Goal: Find specific page/section: Find specific page/section

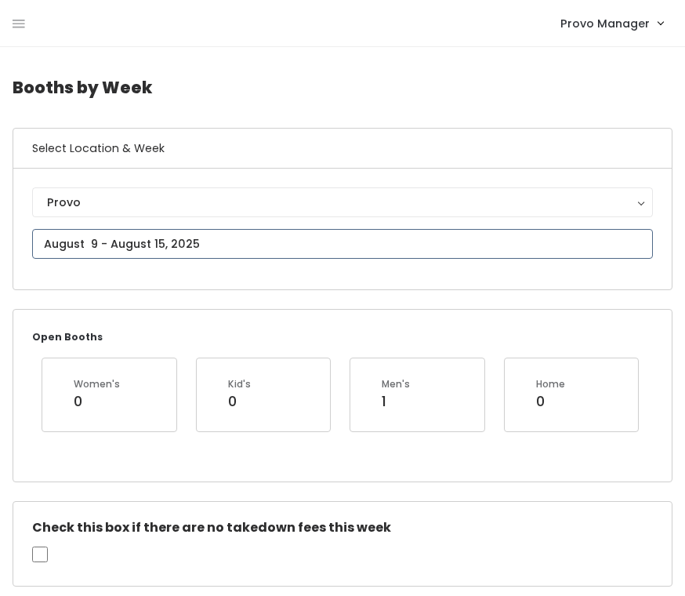
click at [168, 241] on input "text" at bounding box center [342, 244] width 621 height 30
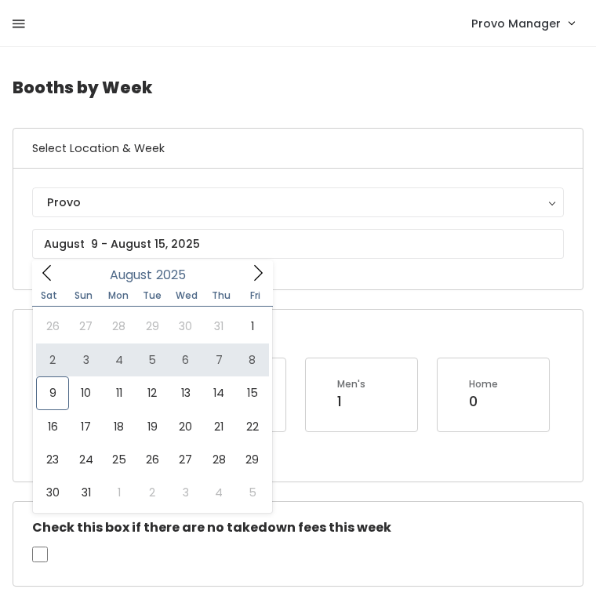
click at [17, 23] on icon at bounding box center [19, 24] width 13 height 14
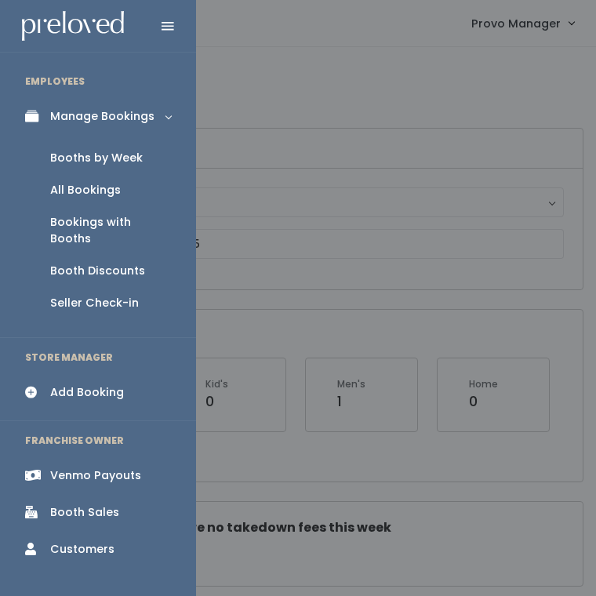
click at [86, 263] on div "Booth Discounts" at bounding box center [97, 271] width 95 height 16
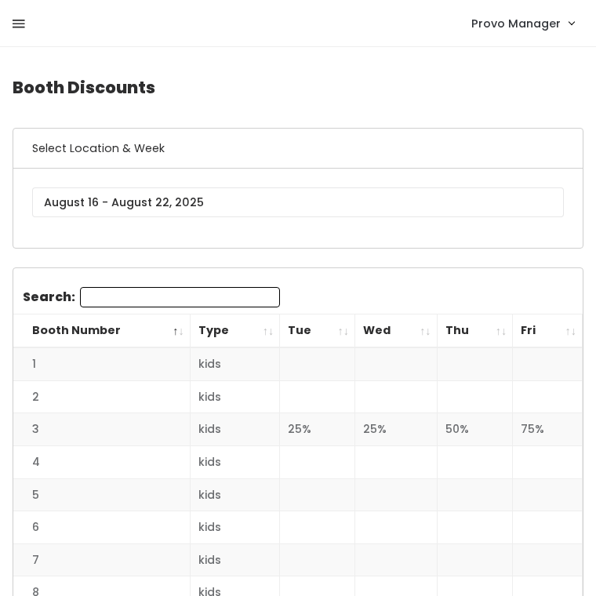
click at [13, 20] on icon at bounding box center [19, 24] width 13 height 14
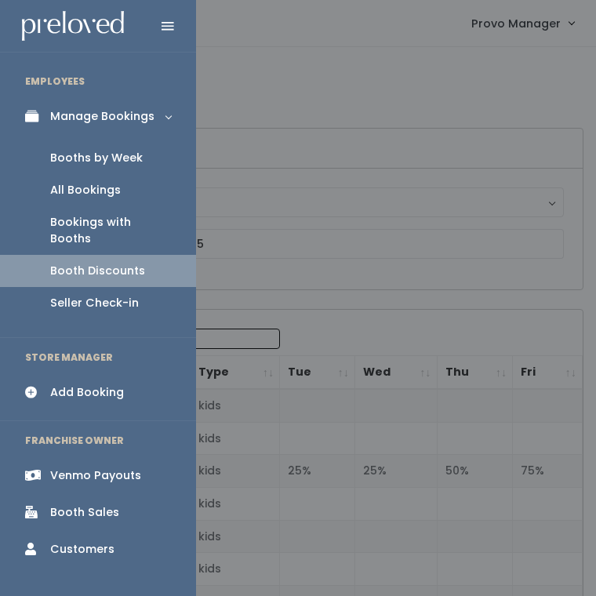
click at [72, 159] on div "Booths by Week" at bounding box center [96, 158] width 92 height 16
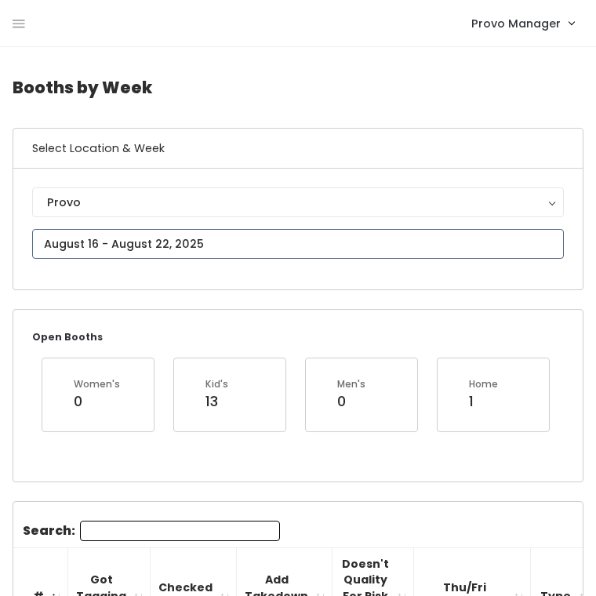
click at [122, 241] on input "text" at bounding box center [297, 244] width 531 height 30
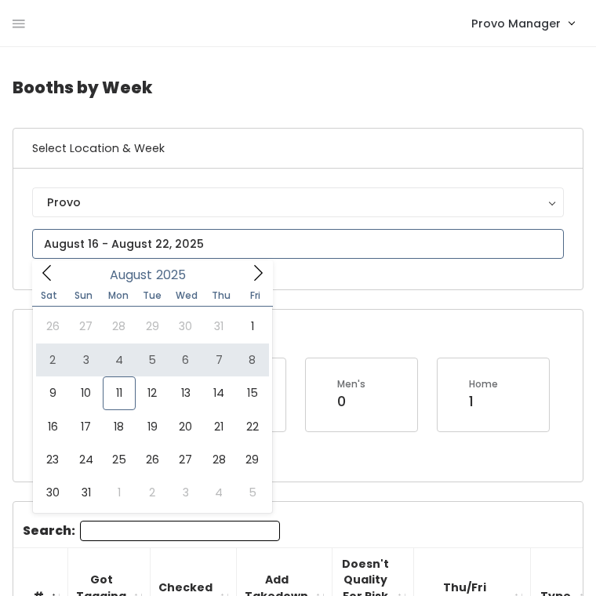
type input "August 2 to August 8"
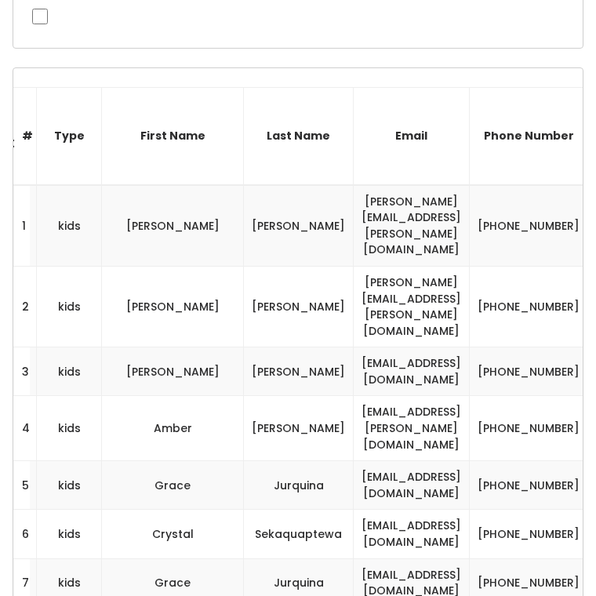
scroll to position [0, 382]
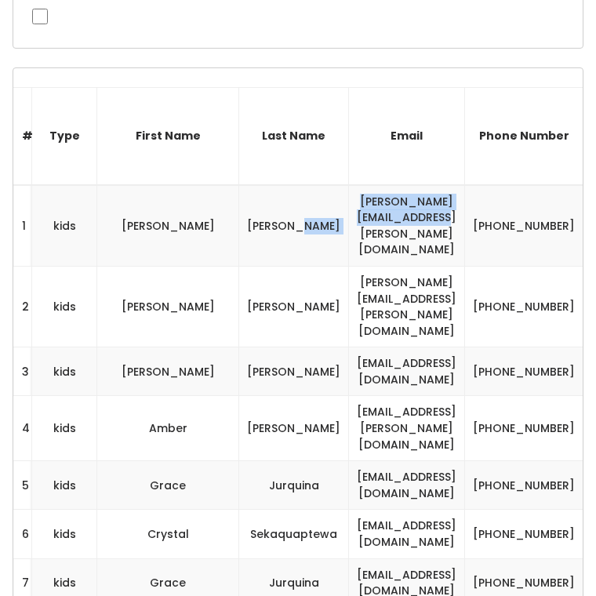
drag, startPoint x: 435, startPoint y: 218, endPoint x: 234, endPoint y: 215, distance: 200.6
click at [233, 215] on tr "1 kids Olivia Gledhill olivia.s.gledhill@gmail.com (801) 824-8951 oliviagledhill" at bounding box center [208, 225] width 1152 height 81
copy tr "olivia.s.gledhill@gmail.com"
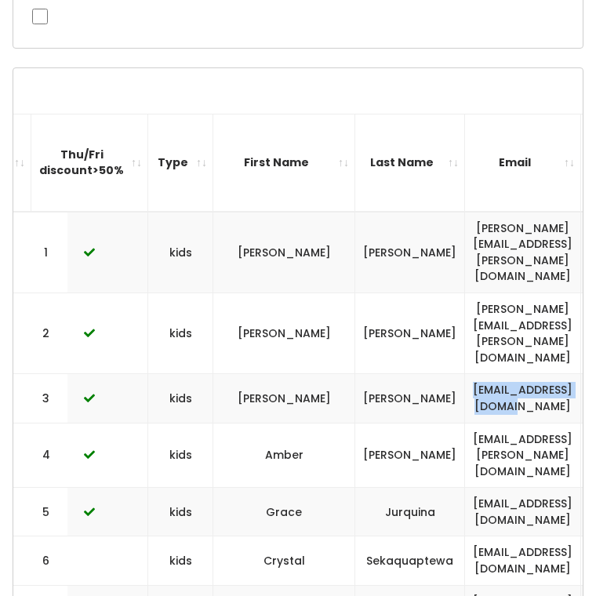
drag, startPoint x: 545, startPoint y: 331, endPoint x: 382, endPoint y: 329, distance: 163.0
click at [465, 374] on td "thebazile13@gmail.com" at bounding box center [523, 398] width 116 height 49
copy td "thebazile13@gmail.com"
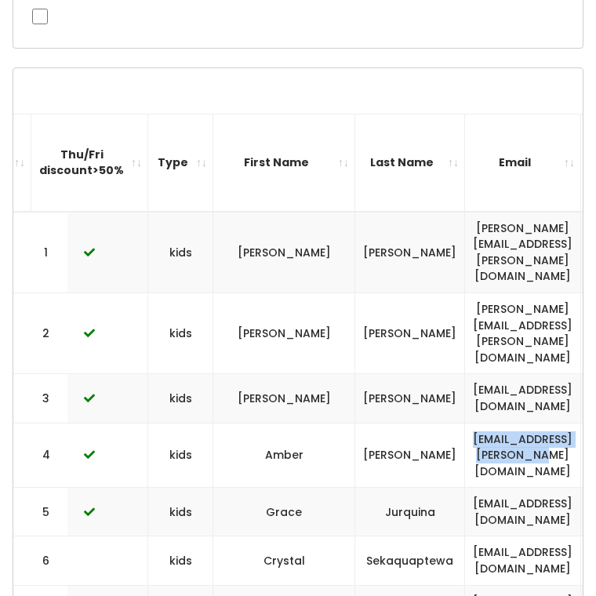
drag, startPoint x: 556, startPoint y: 382, endPoint x: 374, endPoint y: 382, distance: 182.6
click at [465, 422] on td "amber.c.dickson@gmail.com" at bounding box center [523, 454] width 116 height 65
copy td "amber.c.dickson@gmail.com"
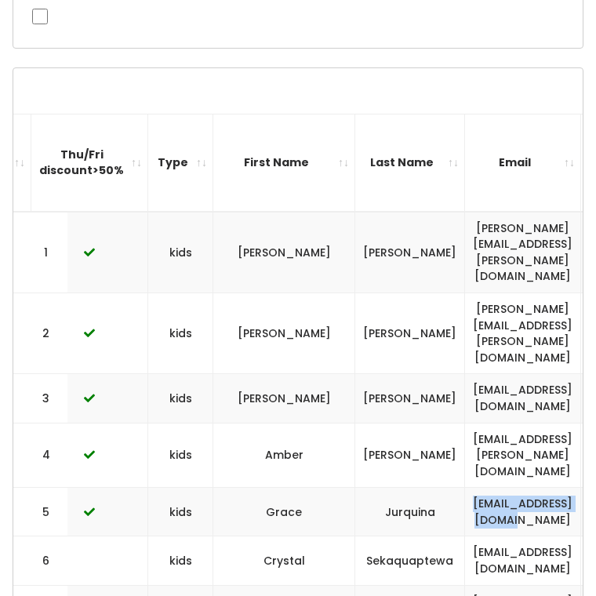
drag, startPoint x: 549, startPoint y: 436, endPoint x: 382, endPoint y: 434, distance: 166.9
click at [465, 487] on td "[EMAIL_ADDRESS][DOMAIN_NAME]" at bounding box center [523, 511] width 116 height 49
copy td "[EMAIL_ADDRESS][DOMAIN_NAME]"
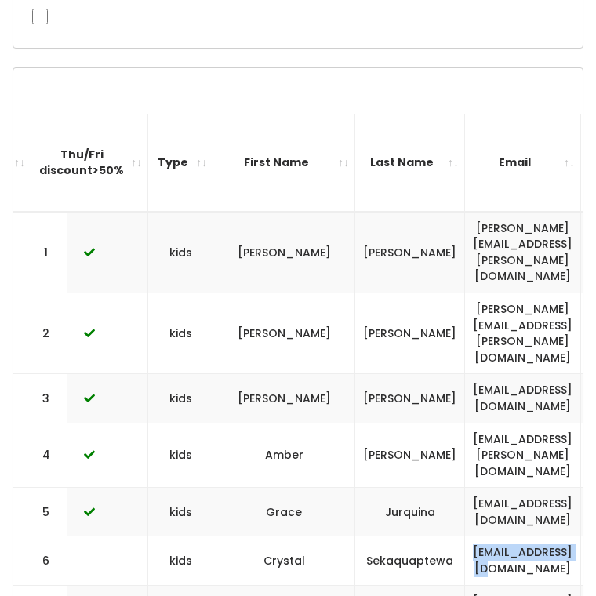
drag, startPoint x: 546, startPoint y: 480, endPoint x: 391, endPoint y: 479, distance: 155.2
click at [465, 536] on td "kevseka@gmail.com" at bounding box center [523, 560] width 116 height 49
copy td "kevseka@gmail.com"
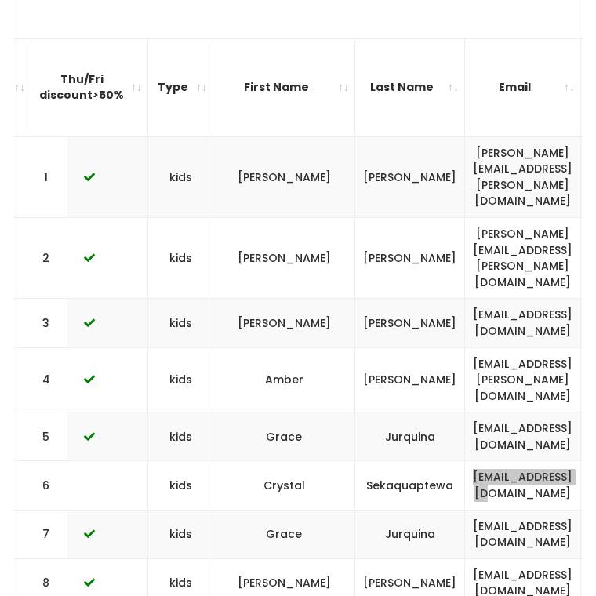
scroll to position [444, 0]
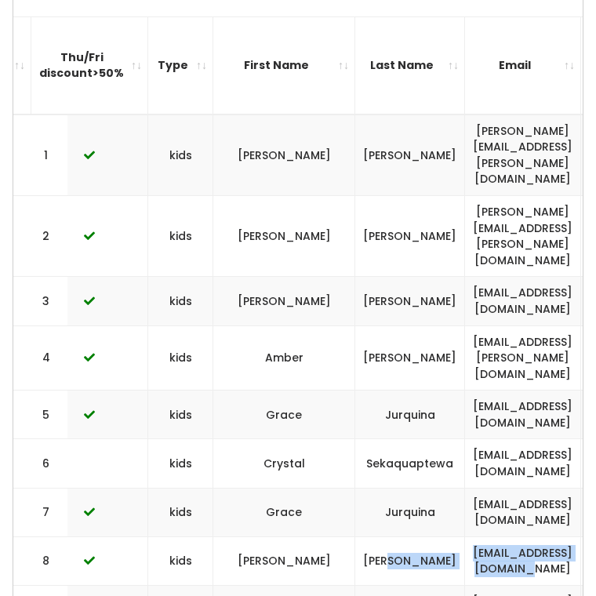
drag, startPoint x: 501, startPoint y: 477, endPoint x: 343, endPoint y: 477, distance: 158.3
click at [343, 536] on tr "8 kids Paula Earl paulabravo425@gmail.com (385) 420-2468 paula-bearl" at bounding box center [271, 560] width 1280 height 49
copy tr "paulabravo425@gmail.com"
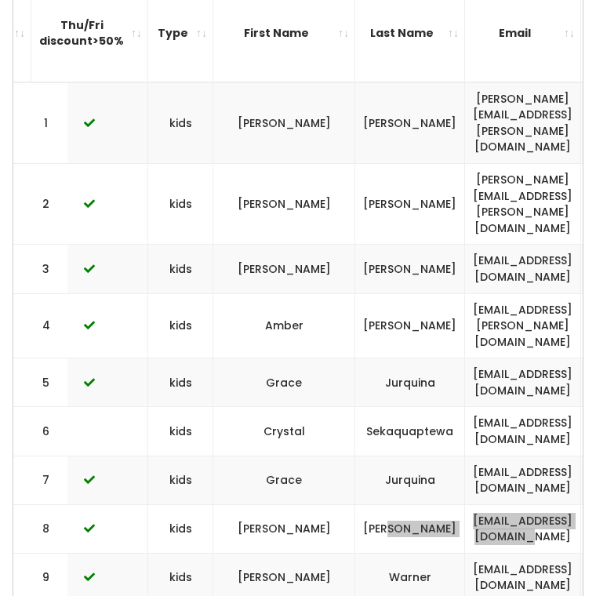
scroll to position [476, 0]
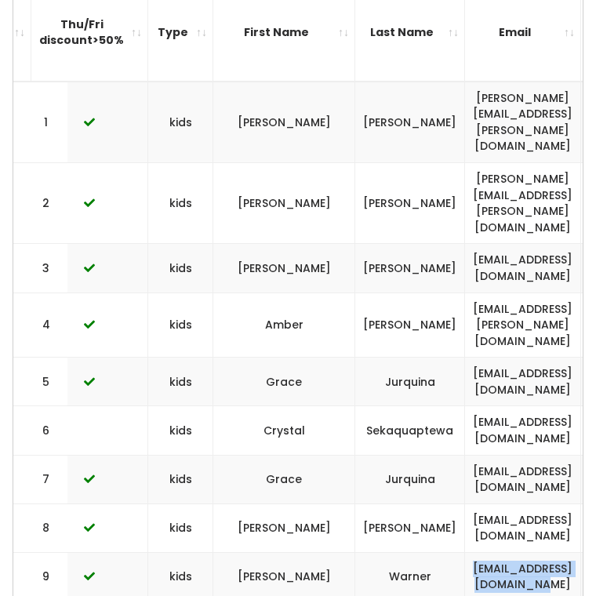
drag, startPoint x: 552, startPoint y: 494, endPoint x: 376, endPoint y: 494, distance: 175.5
click at [465, 552] on td "vanessawarner12@gmail.com" at bounding box center [523, 576] width 116 height 49
copy td "vanessawarner12@gmail.com"
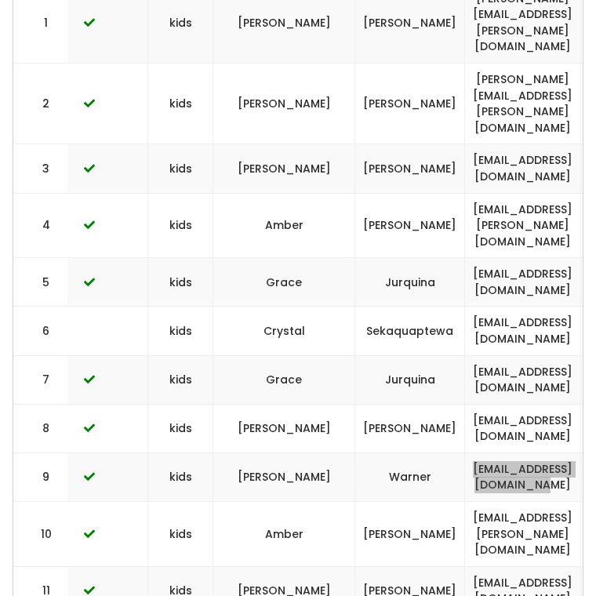
scroll to position [591, 0]
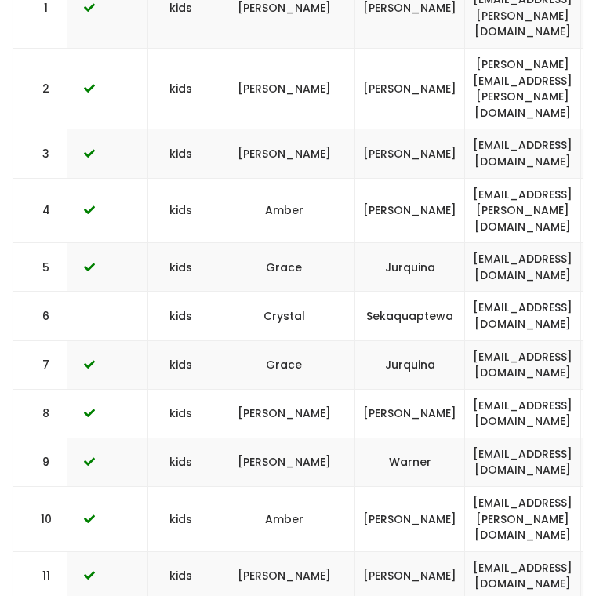
drag, startPoint x: 538, startPoint y: 487, endPoint x: 364, endPoint y: 487, distance: 174.0
click at [465, 551] on td "meeemerz16@gmail.com" at bounding box center [523, 575] width 116 height 49
drag, startPoint x: 545, startPoint y: 483, endPoint x: 385, endPoint y: 480, distance: 159.9
click at [465, 551] on td "meeemerz16@gmail.com" at bounding box center [523, 575] width 116 height 49
copy td "meeemerz16@gmail.com"
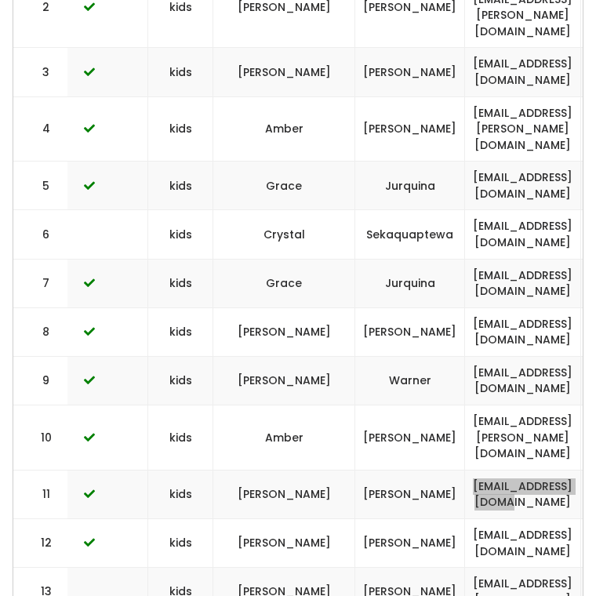
scroll to position [688, 0]
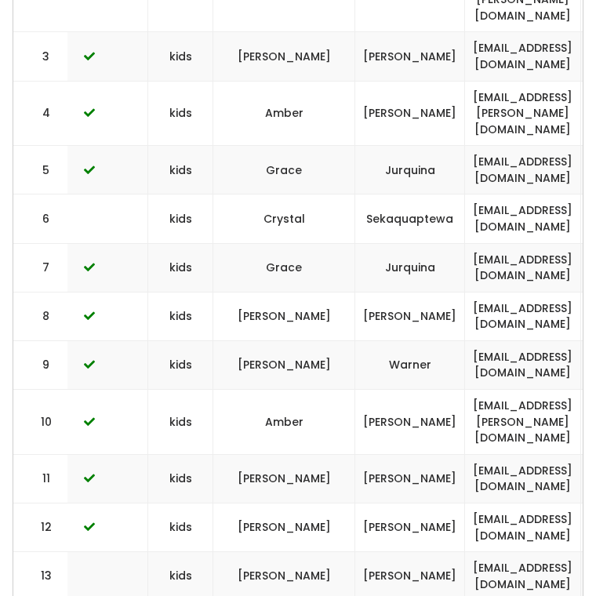
drag, startPoint x: 511, startPoint y: 442, endPoint x: 380, endPoint y: 440, distance: 130.9
click at [465, 502] on td "hrgianna@gmail.com" at bounding box center [523, 526] width 116 height 49
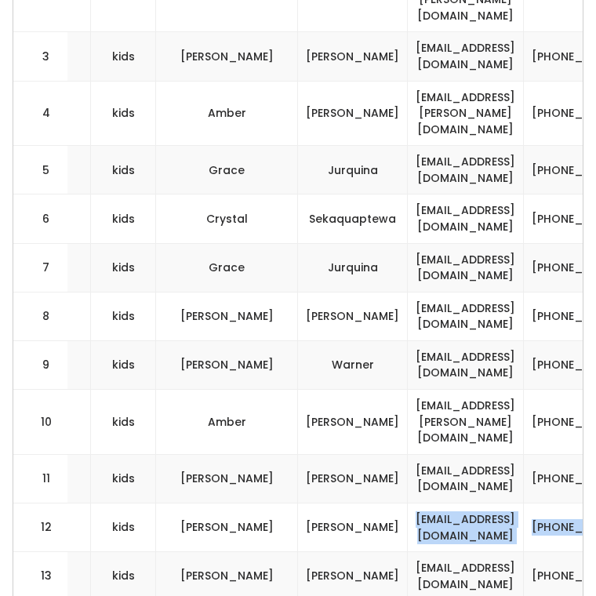
scroll to position [0, 476]
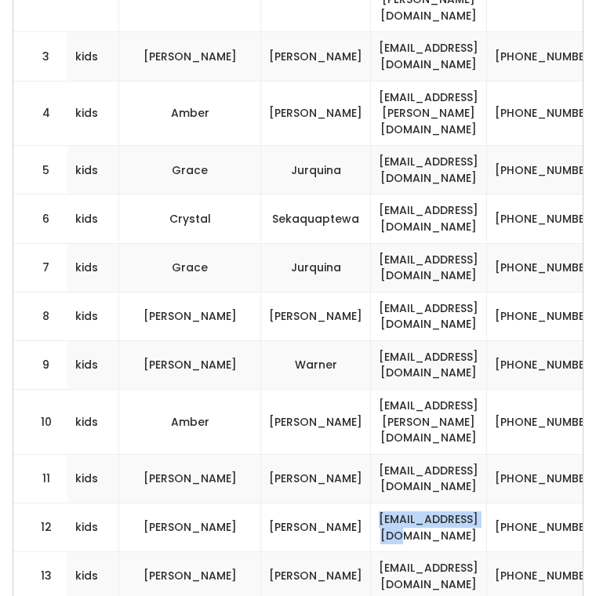
drag, startPoint x: 399, startPoint y: 436, endPoint x: 432, endPoint y: 434, distance: 33.0
click at [433, 502] on td "hrgianna@gmail.com" at bounding box center [429, 526] width 116 height 49
copy td "hrgianna@gmail.com"
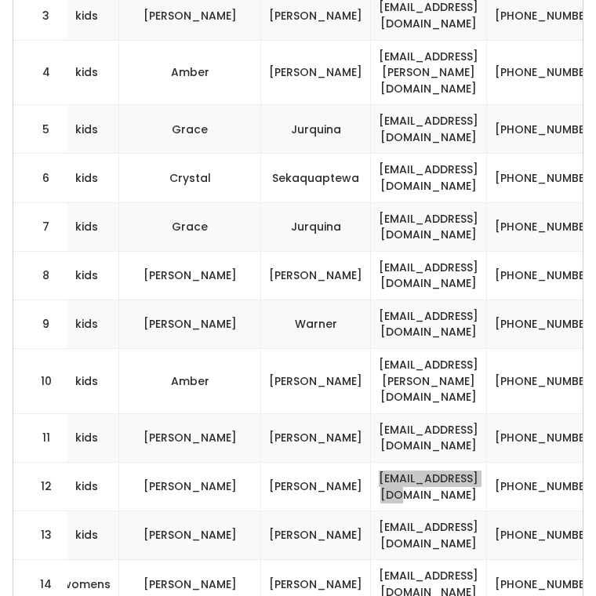
scroll to position [738, 0]
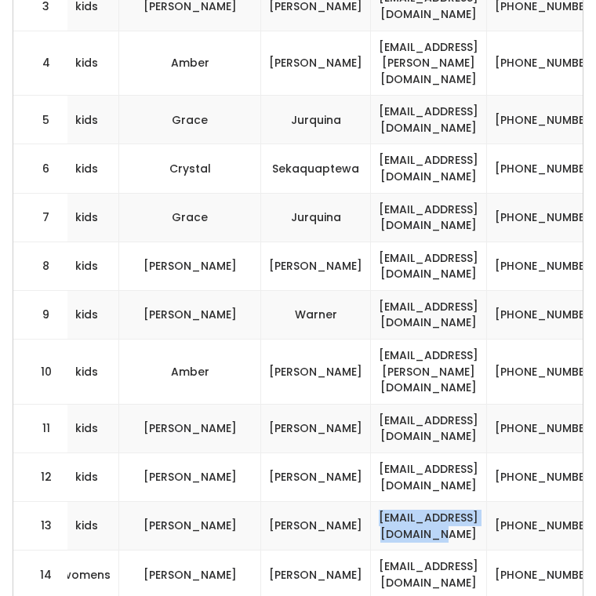
drag, startPoint x: 280, startPoint y: 429, endPoint x: 462, endPoint y: 431, distance: 182.6
click at [462, 501] on td "asucenaledesma@gmail.com" at bounding box center [429, 525] width 116 height 49
copy td "asucenaledesma@gmail.com"
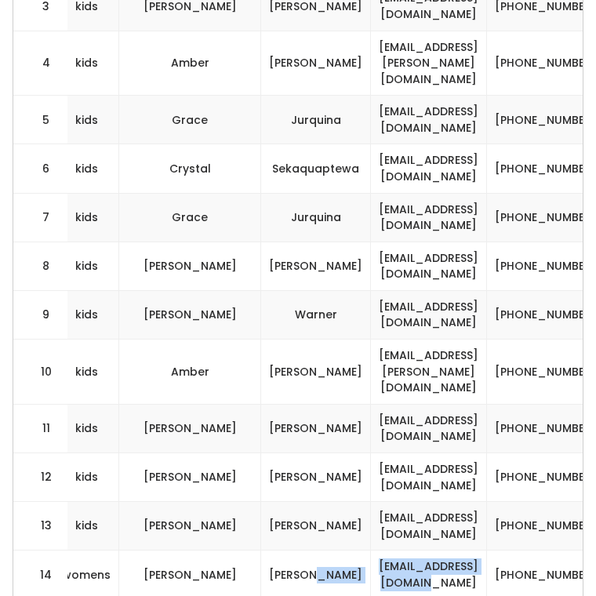
drag, startPoint x: 456, startPoint y: 479, endPoint x: 248, endPoint y: 478, distance: 207.7
click at [248, 550] on tr "14 womens Silvia Sanchez ssanchezmm85@gmail.com (917) 776-1811 silviamariasm" at bounding box center [177, 574] width 1280 height 49
drag, startPoint x: 456, startPoint y: 527, endPoint x: 276, endPoint y: 525, distance: 180.2
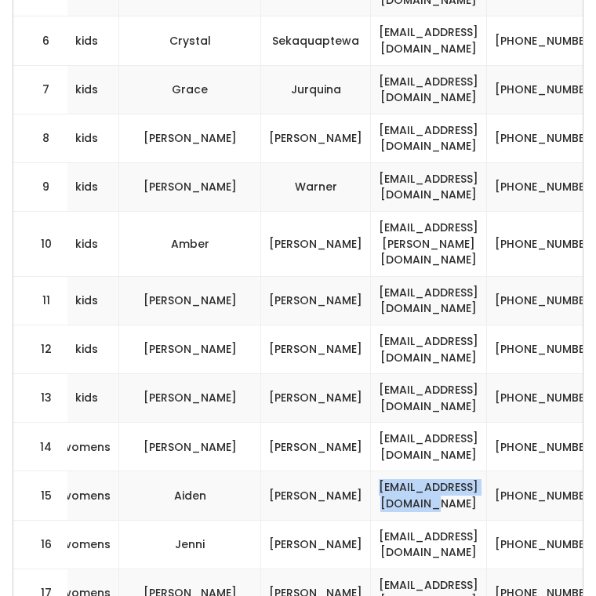
scroll to position [897, 0]
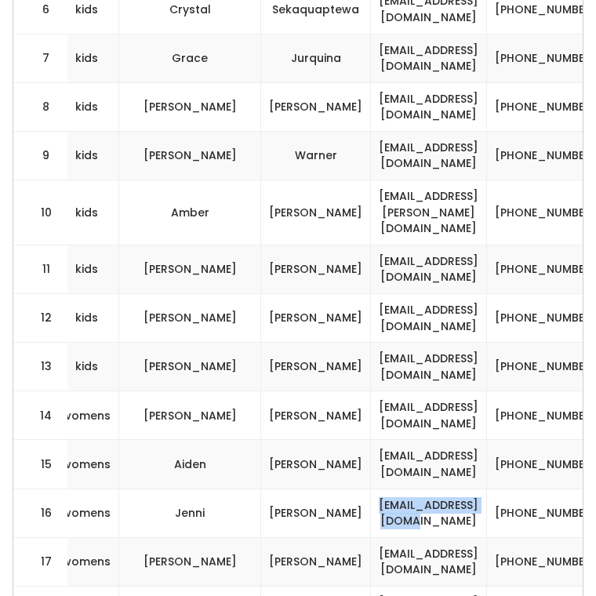
drag, startPoint x: 451, startPoint y: 422, endPoint x: 281, endPoint y: 419, distance: 169.3
click at [371, 488] on td "mini5jenni@gmail.com" at bounding box center [429, 512] width 116 height 49
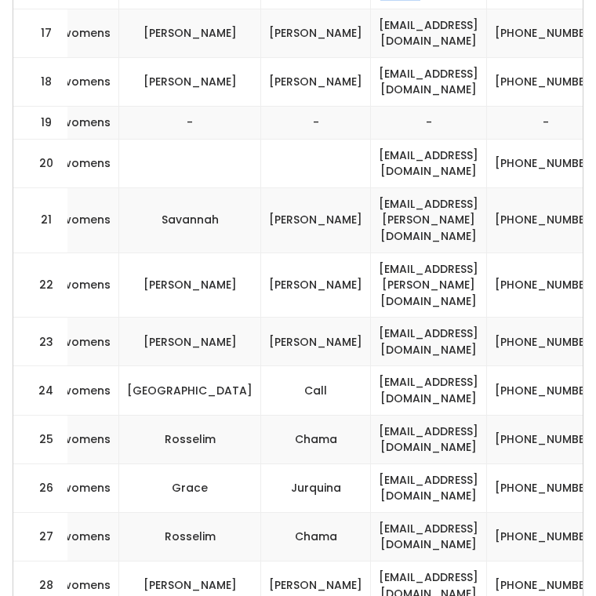
scroll to position [1477, 0]
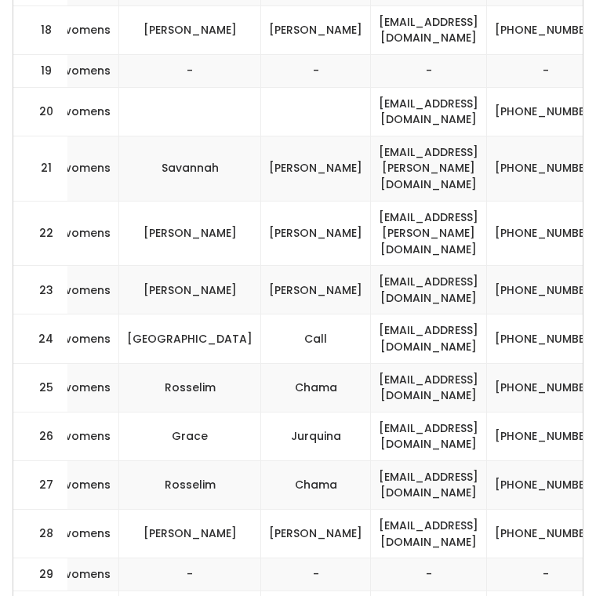
click at [371, 509] on td "hi.meganfoy@gmail.com" at bounding box center [429, 533] width 116 height 49
drag, startPoint x: 458, startPoint y: 356, endPoint x: 270, endPoint y: 357, distance: 188.1
click at [371, 460] on td "rosselimchama@gmail.com" at bounding box center [429, 484] width 116 height 49
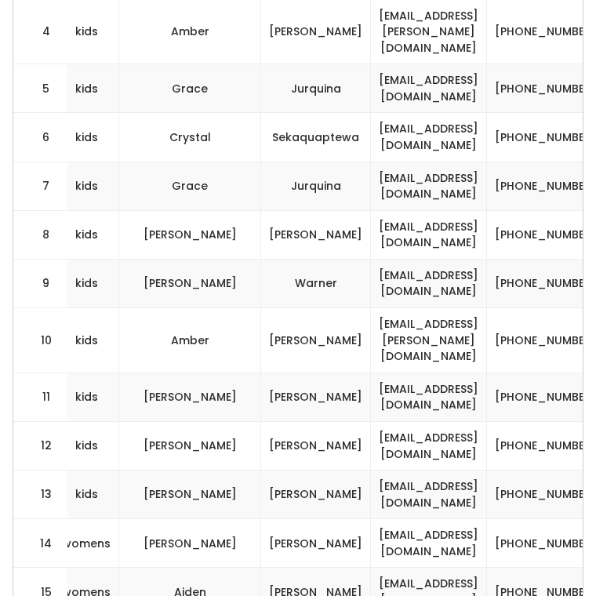
scroll to position [769, 0]
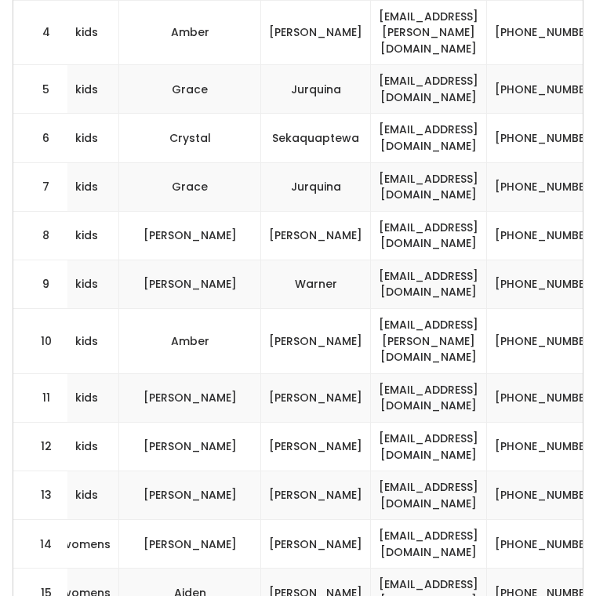
click at [371, 422] on td "hrgianna@gmail.com" at bounding box center [429, 446] width 116 height 49
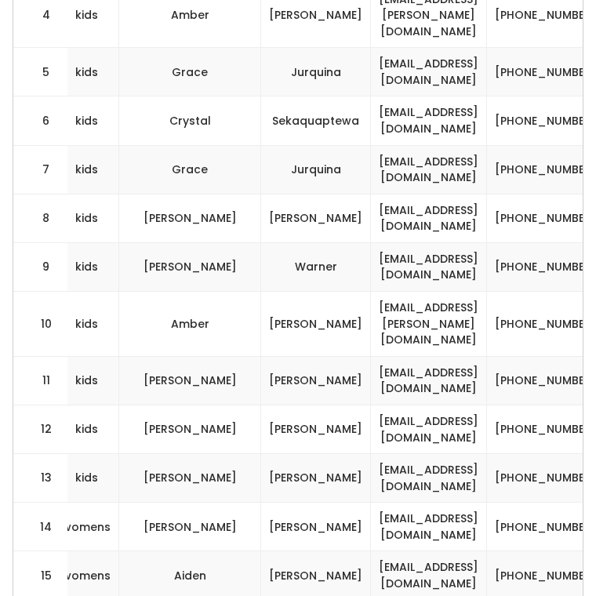
click at [371, 404] on td "hrgianna@gmail.com" at bounding box center [429, 428] width 116 height 49
drag, startPoint x: 460, startPoint y: 375, endPoint x: 280, endPoint y: 386, distance: 180.5
click at [371, 454] on td "asucenaledesma@gmail.com" at bounding box center [429, 478] width 116 height 49
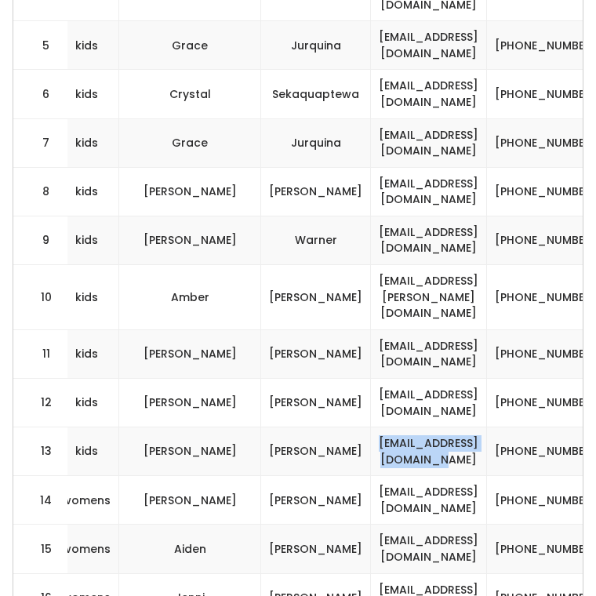
scroll to position [823, 0]
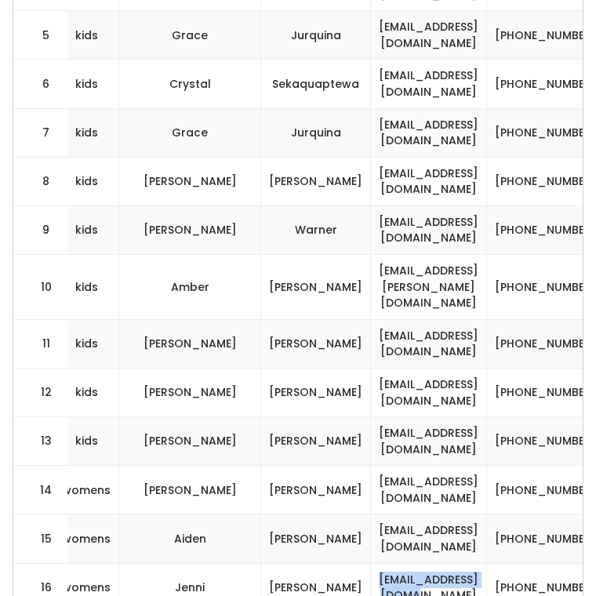
drag, startPoint x: 447, startPoint y: 491, endPoint x: 299, endPoint y: 492, distance: 148.1
click at [371, 563] on td "mini5jenni@gmail.com" at bounding box center [429, 587] width 116 height 49
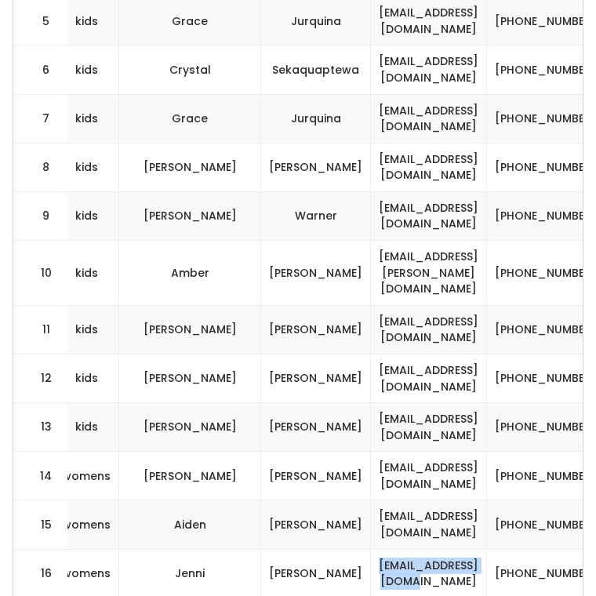
scroll to position [838, 0]
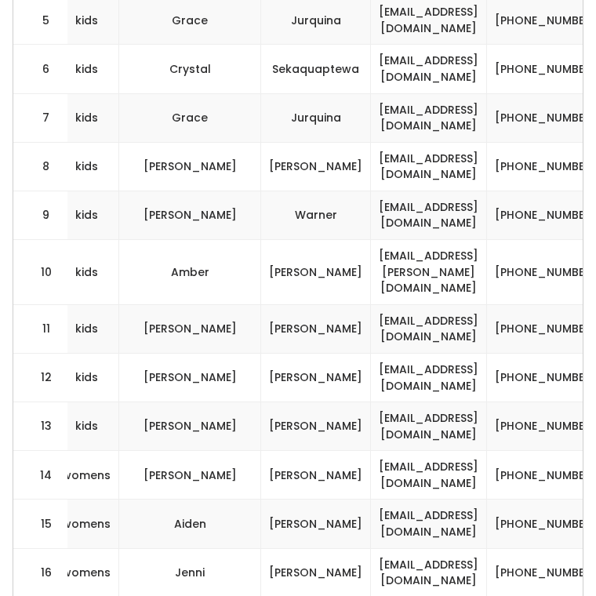
drag, startPoint x: 459, startPoint y: 526, endPoint x: 284, endPoint y: 523, distance: 175.6
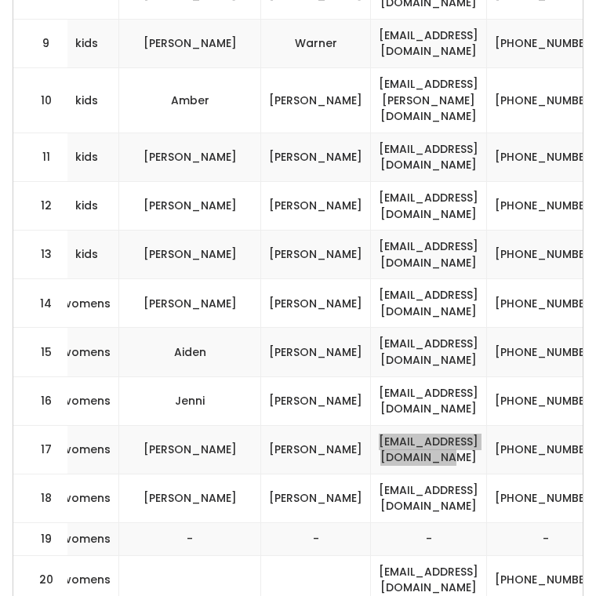
scroll to position [1037, 0]
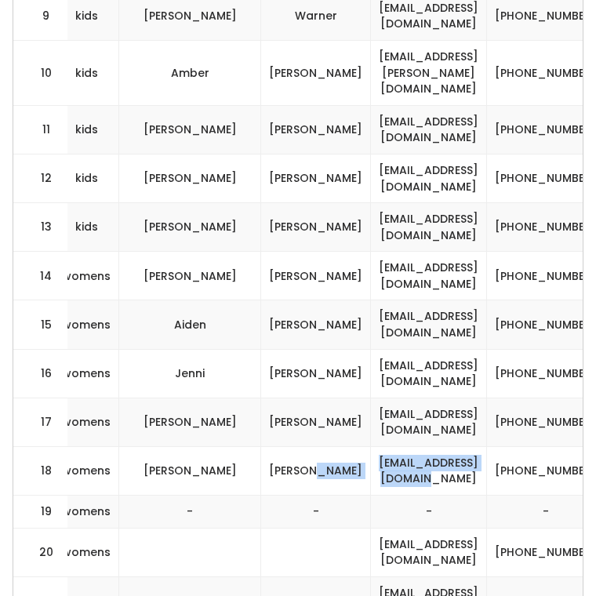
drag, startPoint x: 462, startPoint y: 375, endPoint x: 255, endPoint y: 376, distance: 206.9
click at [256, 446] on tr "18 womens Silvia Sanchez ssanchezmm85@gmail.com (917) 776-1811 silviamariasm" at bounding box center [177, 470] width 1280 height 49
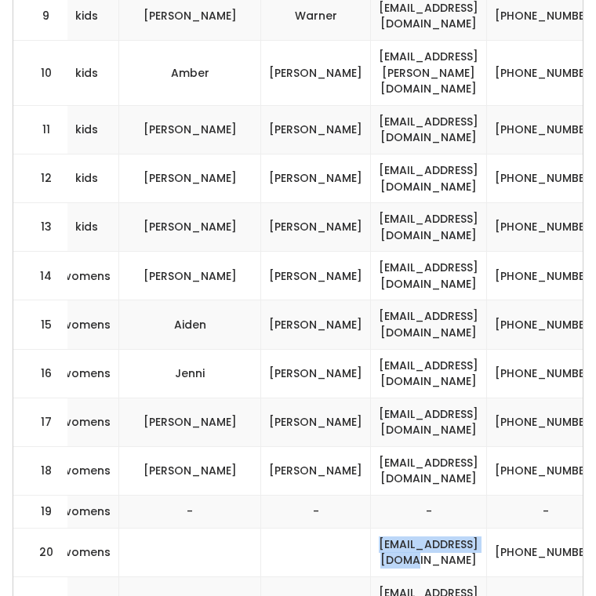
drag, startPoint x: 451, startPoint y: 462, endPoint x: 281, endPoint y: 453, distance: 170.3
click at [371, 527] on td "laurenmw03@gmail.com" at bounding box center [429, 551] width 116 height 49
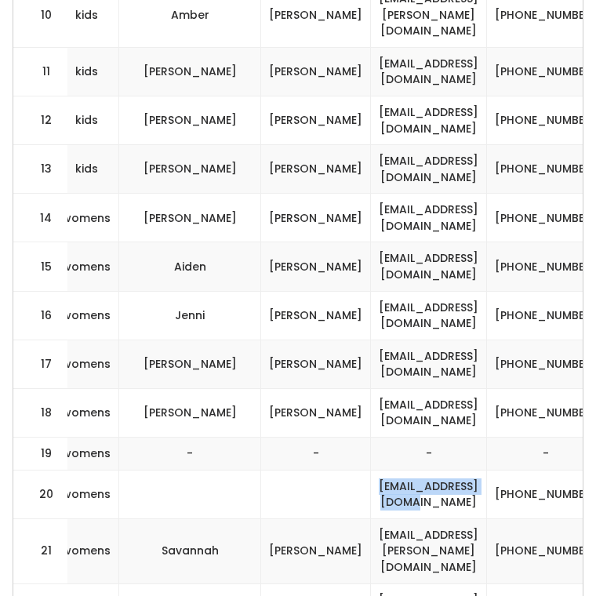
scroll to position [1114, 0]
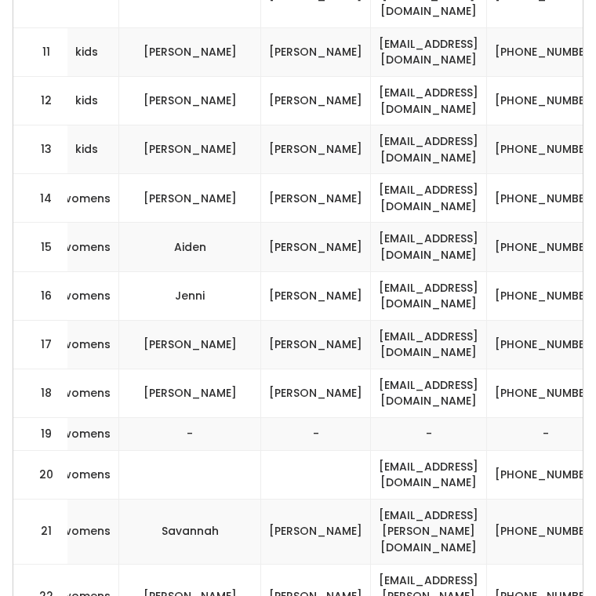
click at [424, 498] on td "savannah.stewart.21@gmail.com" at bounding box center [429, 530] width 116 height 65
drag, startPoint x: 469, startPoint y: 427, endPoint x: 274, endPoint y: 430, distance: 194.4
click at [371, 498] on td "savannah.stewart.21@gmail.com" at bounding box center [429, 530] width 116 height 65
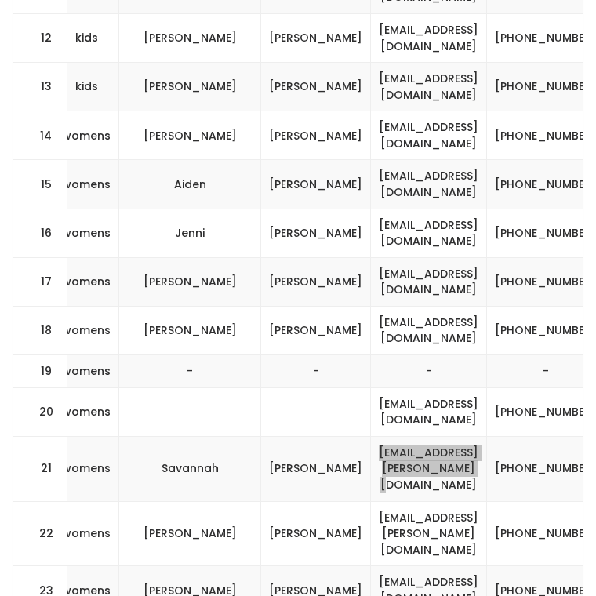
scroll to position [1192, 0]
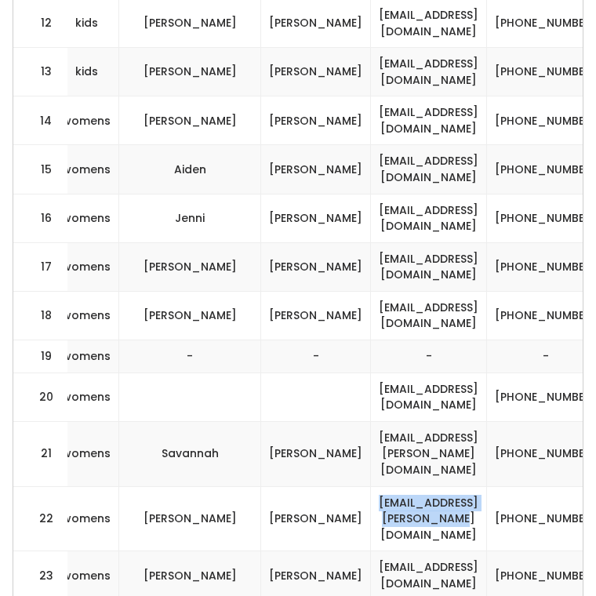
drag, startPoint x: 458, startPoint y: 398, endPoint x: 280, endPoint y: 399, distance: 177.9
click at [371, 486] on td "monikalexis.lujan@gmail.com" at bounding box center [429, 518] width 116 height 65
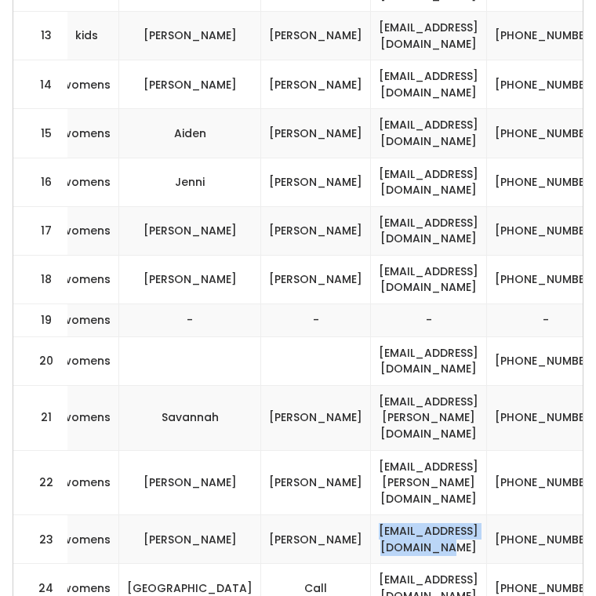
drag, startPoint x: 457, startPoint y: 412, endPoint x: 270, endPoint y: 402, distance: 187.6
click at [371, 515] on td "haleycrandall05@gmail.com" at bounding box center [429, 539] width 116 height 49
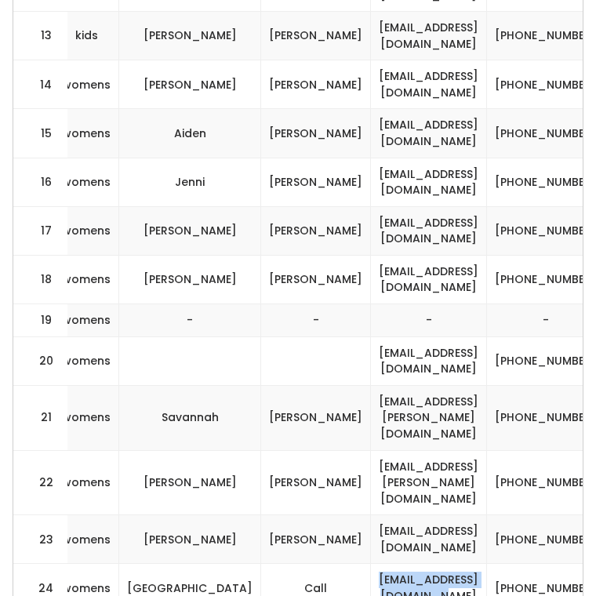
drag, startPoint x: 456, startPoint y: 465, endPoint x: 290, endPoint y: 462, distance: 166.1
click at [371, 563] on td "call.sydney123@gmail.com" at bounding box center [429, 587] width 116 height 49
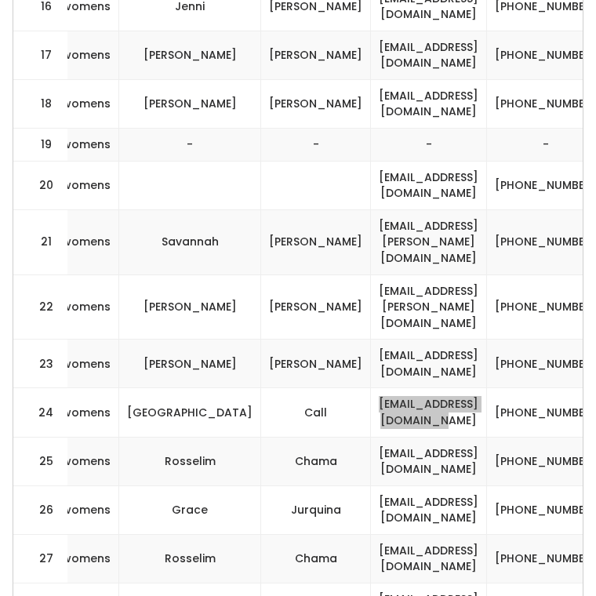
scroll to position [1431, 0]
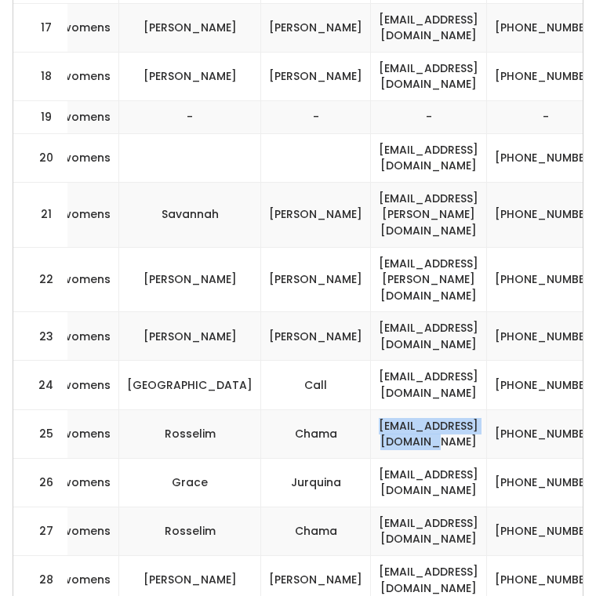
drag, startPoint x: 463, startPoint y: 305, endPoint x: 272, endPoint y: 305, distance: 191.2
click at [371, 409] on td "rosselimchama@gmail.com" at bounding box center [429, 433] width 116 height 49
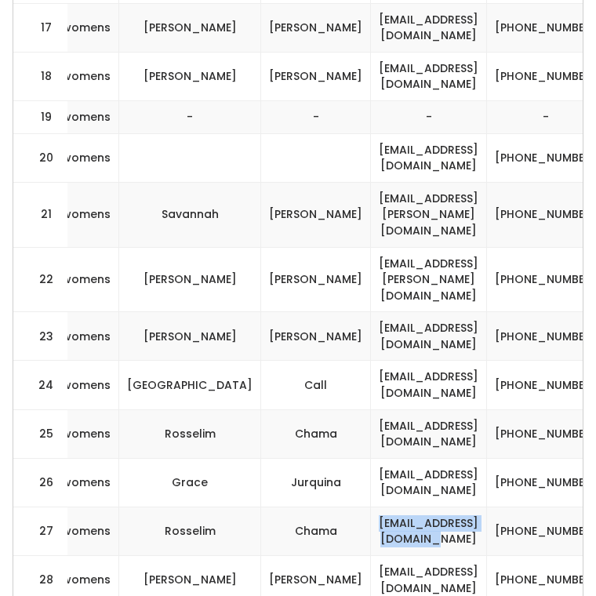
drag, startPoint x: 458, startPoint y: 403, endPoint x: 282, endPoint y: 406, distance: 176.3
click at [371, 506] on td "rosselimchama@gmail.com" at bounding box center [429, 530] width 116 height 49
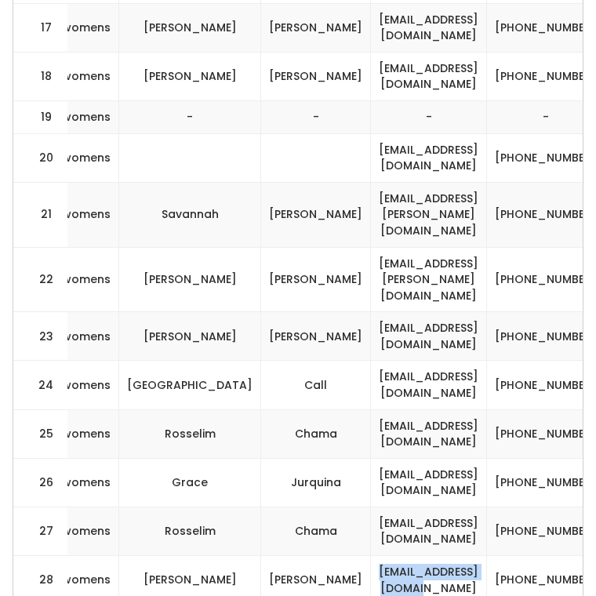
drag, startPoint x: 447, startPoint y: 445, endPoint x: 275, endPoint y: 447, distance: 172.4
click at [371, 556] on td "hi.meganfoy@gmail.com" at bounding box center [429, 580] width 116 height 49
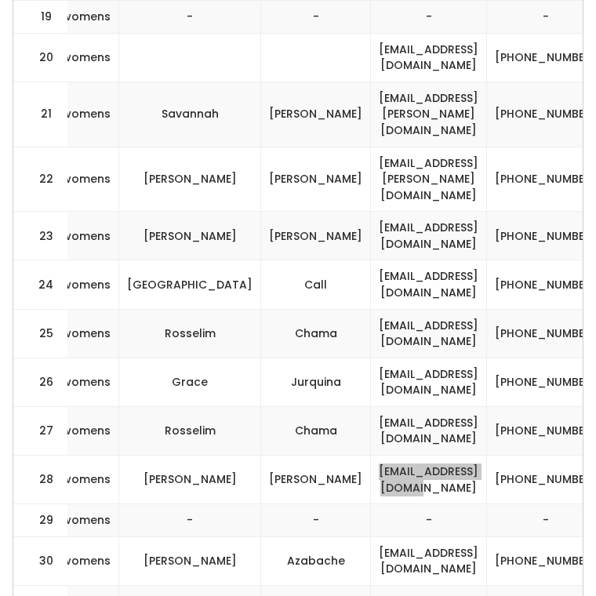
scroll to position [1540, 0]
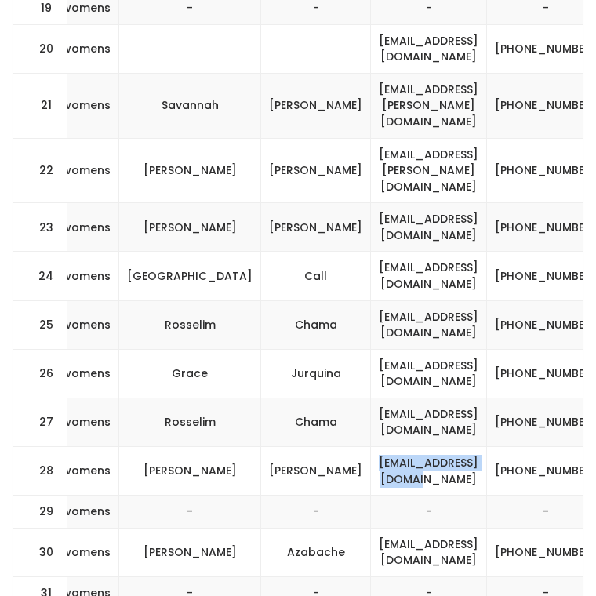
click at [450, 527] on td "keyla11kk@icloud.com" at bounding box center [429, 551] width 116 height 49
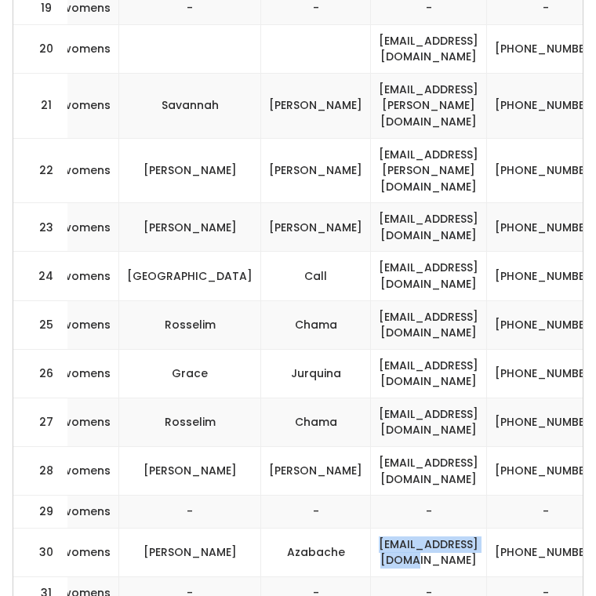
drag, startPoint x: 450, startPoint y: 425, endPoint x: 252, endPoint y: 425, distance: 198.2
click at [252, 527] on tr "30 womens Keyla Azabache keyla11kk@icloud.com (561) 673-0498 keyla11kk" at bounding box center [177, 551] width 1280 height 49
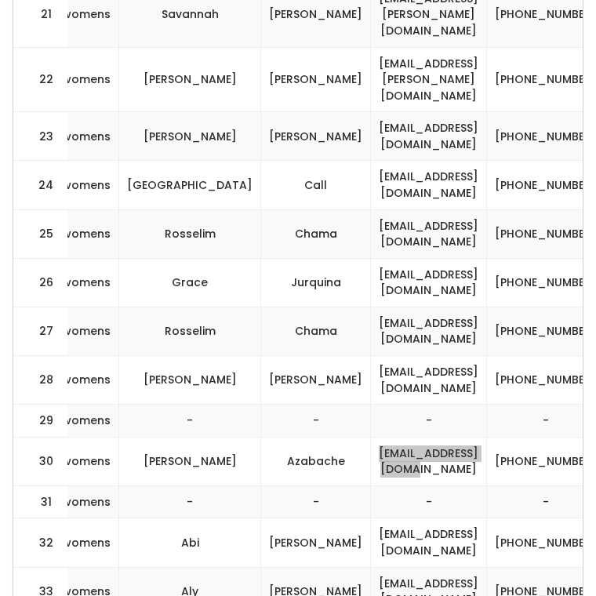
scroll to position [1649, 0]
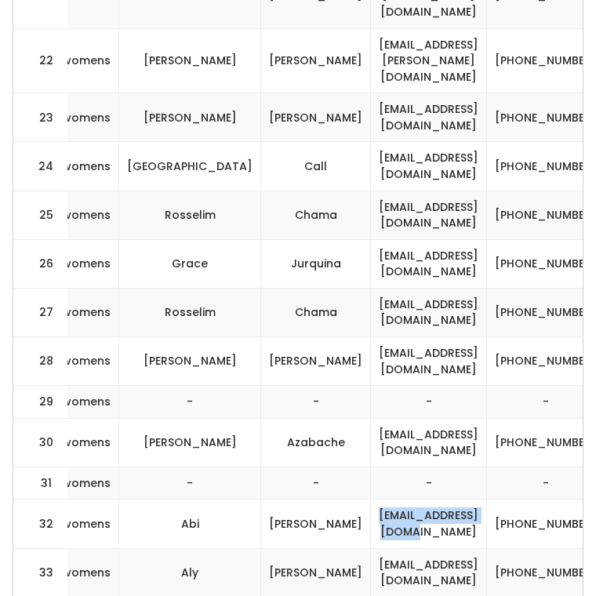
drag, startPoint x: 453, startPoint y: 393, endPoint x: 293, endPoint y: 394, distance: 159.9
click at [371, 499] on td "afhorspool@gmail.com" at bounding box center [429, 523] width 116 height 49
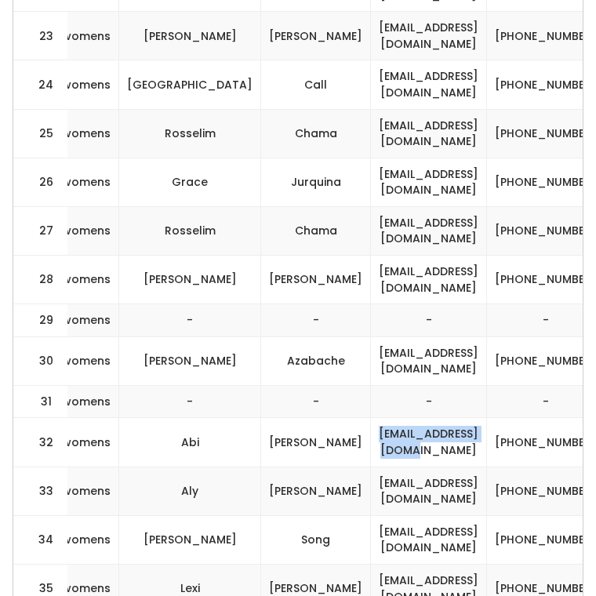
scroll to position [1740, 0]
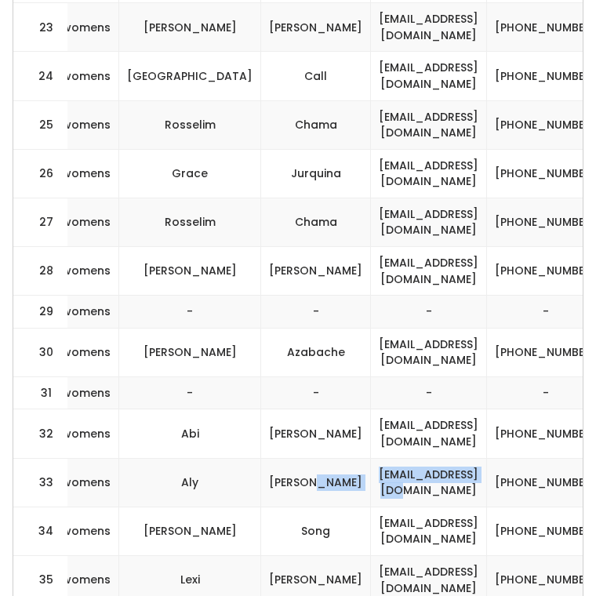
drag, startPoint x: 436, startPoint y: 362, endPoint x: 265, endPoint y: 363, distance: 170.8
click at [264, 458] on tr "33 womens Aly Leavitt alylsurf@gmail.com (801) 462-5050 alysonleavitt" at bounding box center [177, 482] width 1280 height 49
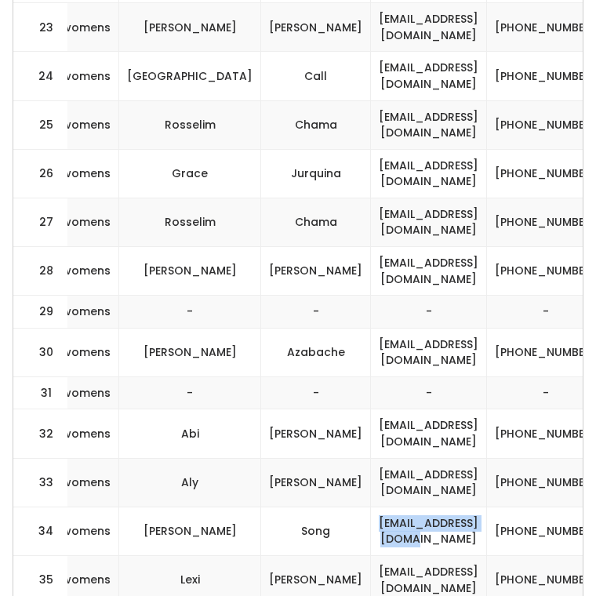
drag, startPoint x: 443, startPoint y: 402, endPoint x: 251, endPoint y: 400, distance: 192.0
click at [251, 506] on tr "34 womens Emily Song emilydsong@gmail.com (385) 602-8656 emilysong17" at bounding box center [177, 530] width 1280 height 49
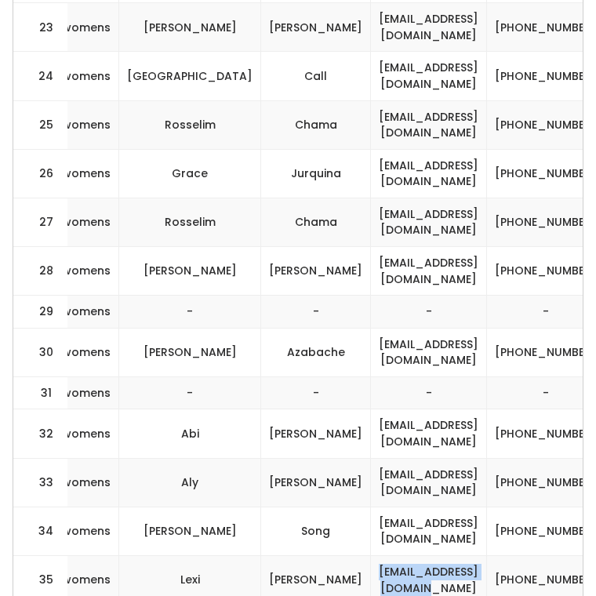
drag, startPoint x: 443, startPoint y: 465, endPoint x: 295, endPoint y: 448, distance: 149.1
click at [371, 555] on td "lexi.shutt38@gmail.com" at bounding box center [429, 579] width 116 height 49
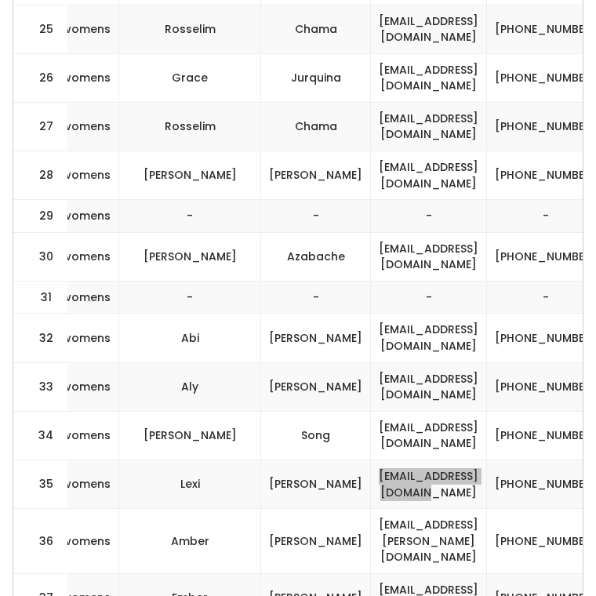
scroll to position [1843, 0]
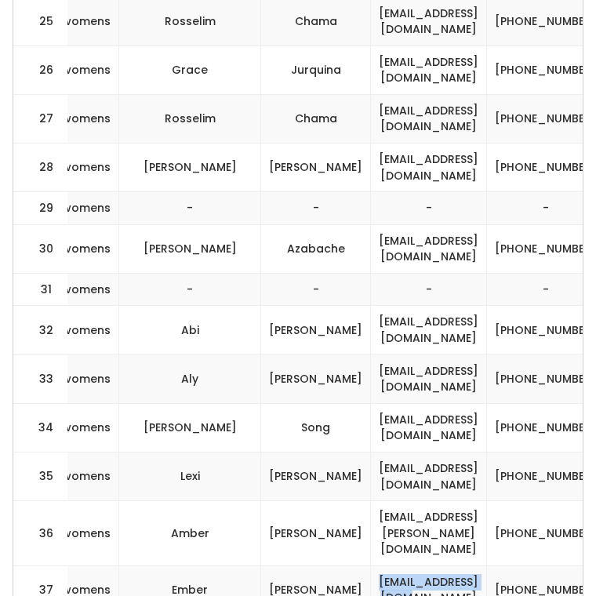
drag, startPoint x: 440, startPoint y: 430, endPoint x: 305, endPoint y: 451, distance: 137.1
click at [371, 565] on td "emberlee1@gmail.com" at bounding box center [429, 589] width 116 height 49
drag, startPoint x: 436, startPoint y: 451, endPoint x: 281, endPoint y: 450, distance: 155.2
click at [371, 565] on td "emberlee1@gmail.com" at bounding box center [429, 589] width 116 height 49
drag, startPoint x: 457, startPoint y: 533, endPoint x: 458, endPoint y: 545, distance: 11.8
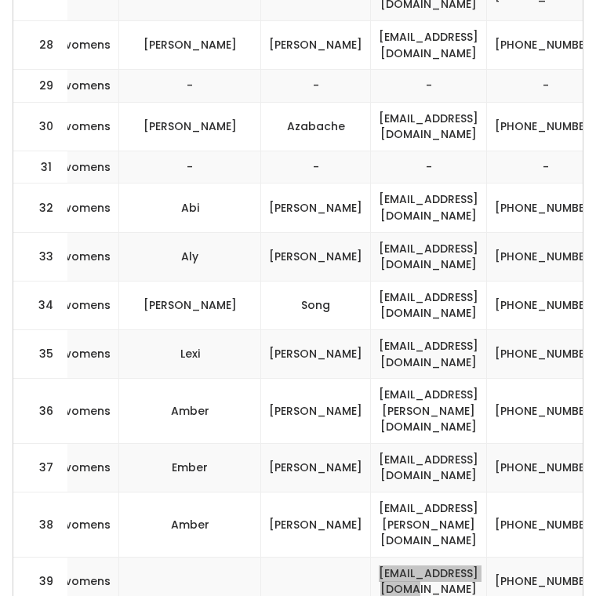
scroll to position [1966, 0]
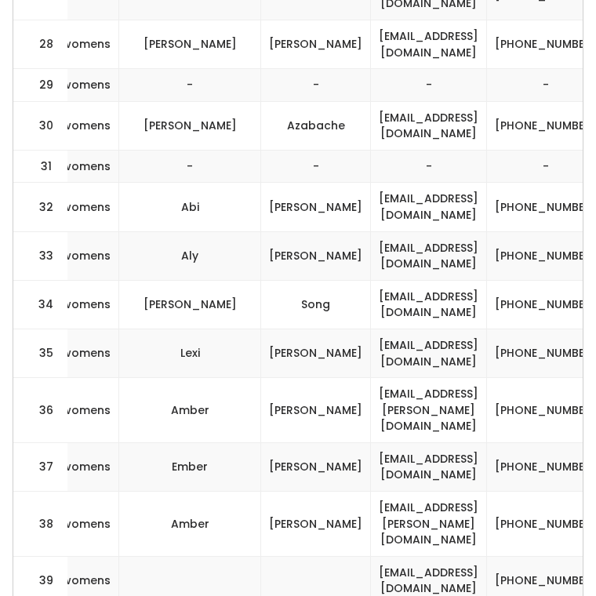
drag, startPoint x: 451, startPoint y: 466, endPoint x: 257, endPoint y: 467, distance: 193.5
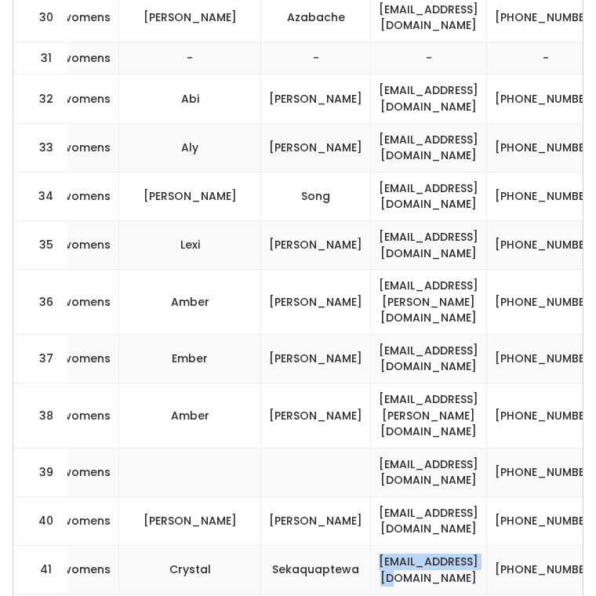
drag, startPoint x: 444, startPoint y: 411, endPoint x: 273, endPoint y: 405, distance: 170.9
click at [371, 545] on td "kevseka@gmail.com" at bounding box center [429, 569] width 116 height 49
drag, startPoint x: 441, startPoint y: 412, endPoint x: 306, endPoint y: 411, distance: 135.6
click at [371, 545] on td "kevseka@gmail.com" at bounding box center [429, 569] width 116 height 49
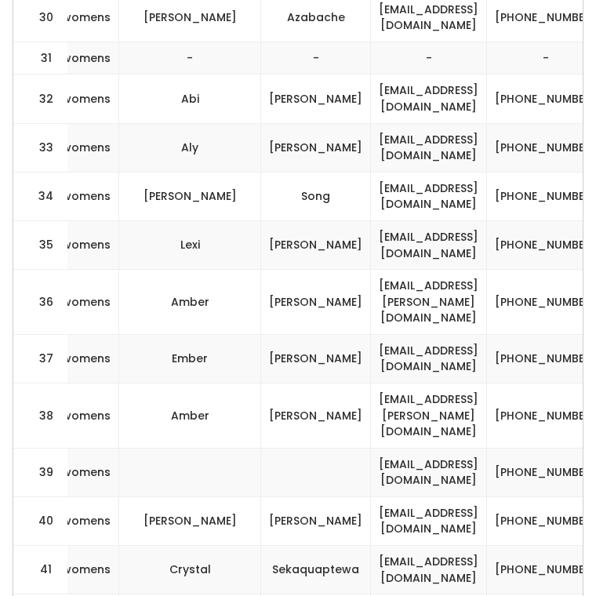
drag, startPoint x: 280, startPoint y: 455, endPoint x: 471, endPoint y: 464, distance: 191.4
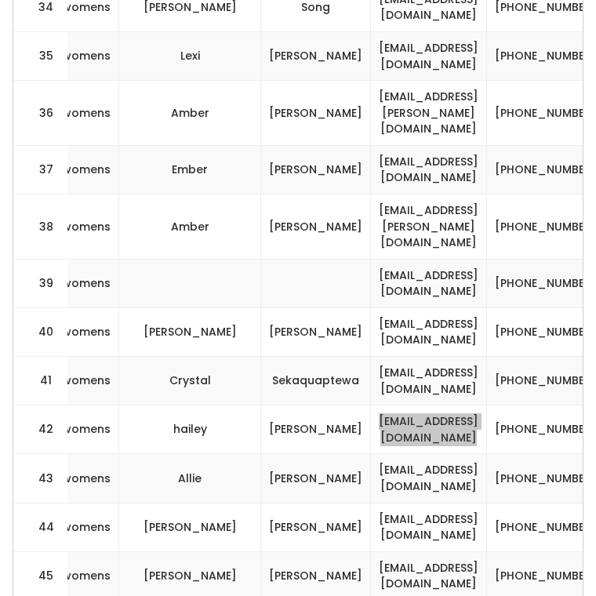
scroll to position [2262, 0]
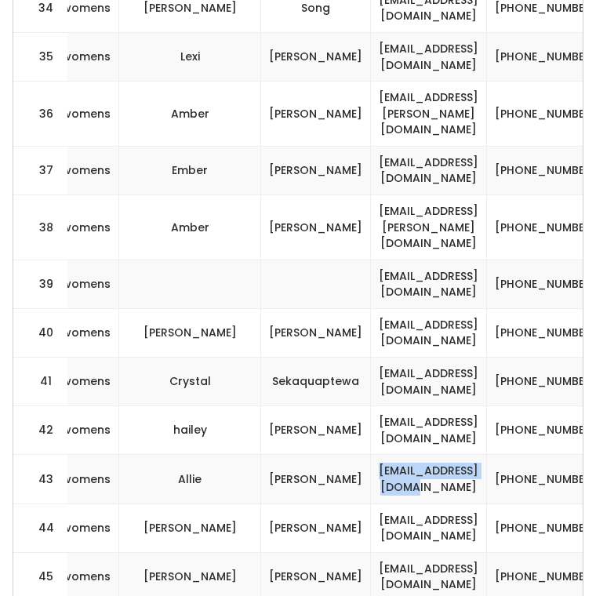
drag, startPoint x: 460, startPoint y: 319, endPoint x: 275, endPoint y: 319, distance: 184.9
click at [371, 454] on td "herreravpa@gmail.com" at bounding box center [429, 478] width 116 height 49
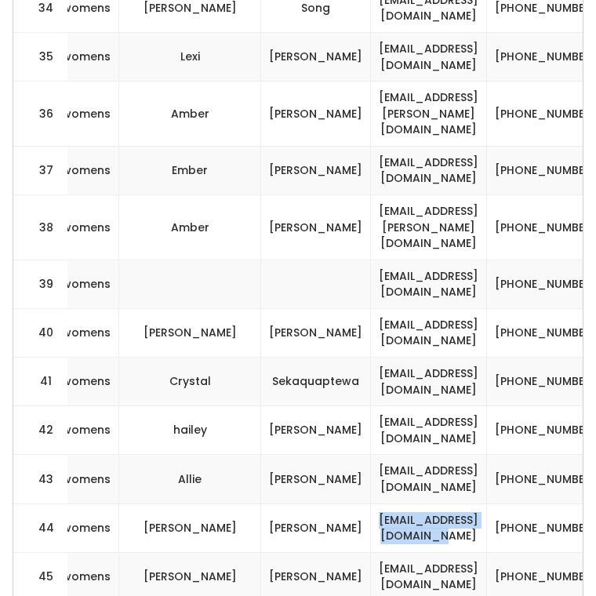
drag, startPoint x: 454, startPoint y: 368, endPoint x: 281, endPoint y: 368, distance: 173.2
click at [371, 503] on td "kelsey97harris@gmail.com" at bounding box center [429, 527] width 116 height 49
drag, startPoint x: 447, startPoint y: 465, endPoint x: 279, endPoint y: 467, distance: 168.5
drag, startPoint x: 462, startPoint y: 519, endPoint x: 261, endPoint y: 516, distance: 200.6
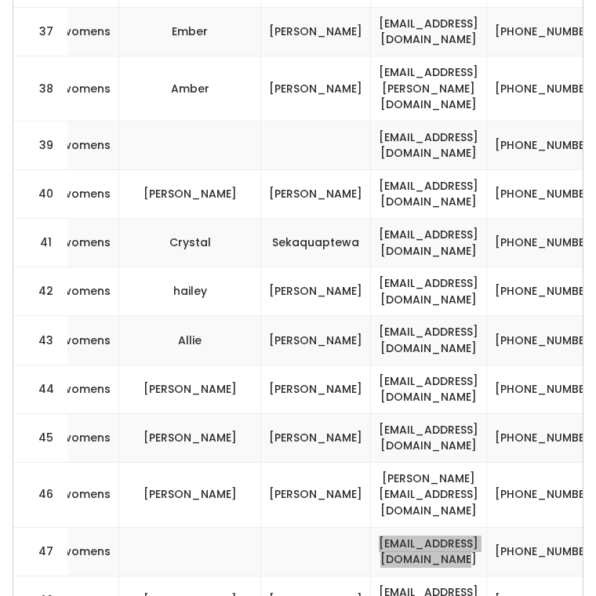
scroll to position [2415, 0]
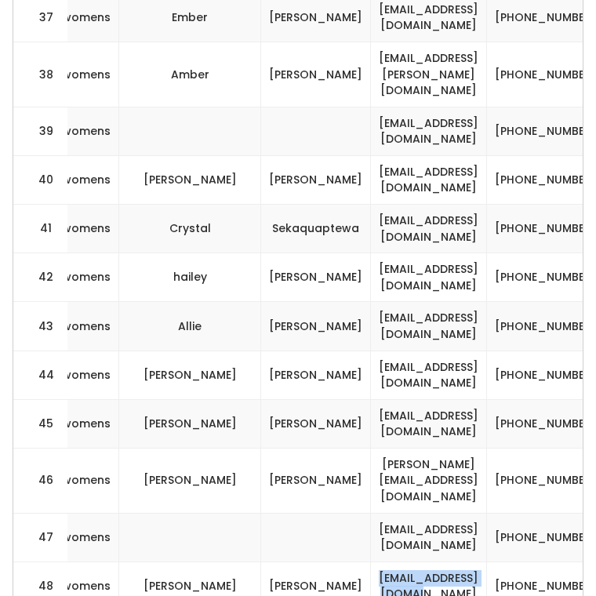
drag, startPoint x: 429, startPoint y: 404, endPoint x: 292, endPoint y: 404, distance: 136.3
click at [371, 561] on td "annestaheli@gmail.com" at bounding box center [429, 585] width 116 height 49
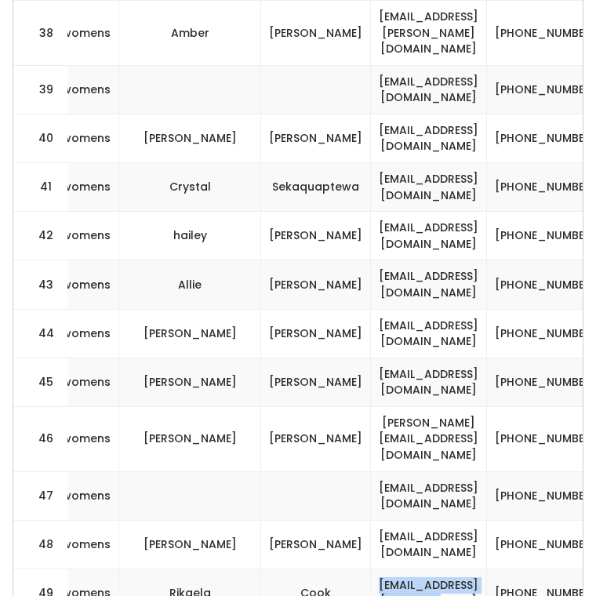
drag, startPoint x: 458, startPoint y: 420, endPoint x: 272, endPoint y: 421, distance: 185.7
click at [371, 568] on td "rikaelanevada@gmail.com" at bounding box center [429, 592] width 116 height 49
drag, startPoint x: 461, startPoint y: 458, endPoint x: 279, endPoint y: 461, distance: 181.8
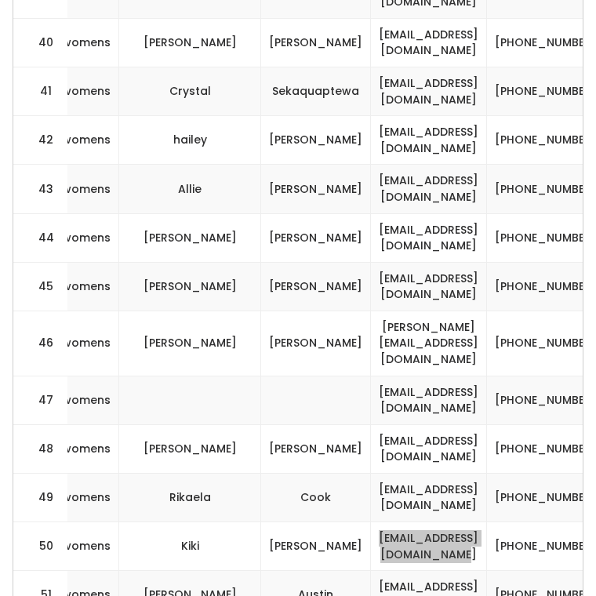
scroll to position [2554, 0]
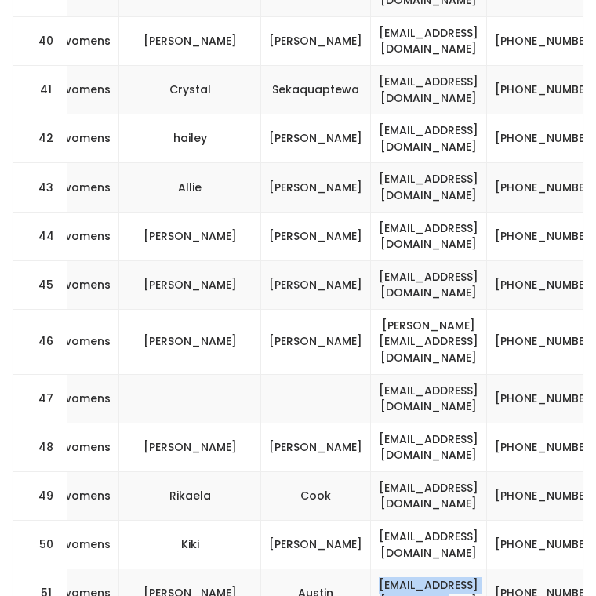
drag, startPoint x: 291, startPoint y: 414, endPoint x: 454, endPoint y: 414, distance: 163.0
click at [454, 569] on td "katieaustin022@gmail.com" at bounding box center [429, 593] width 116 height 49
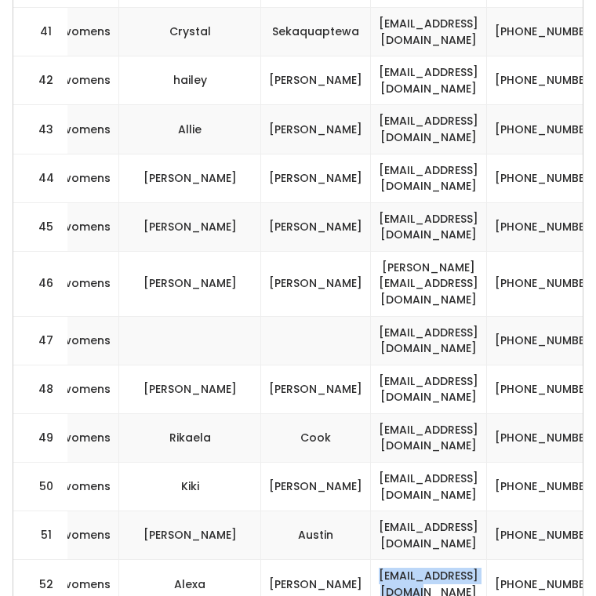
drag, startPoint x: 451, startPoint y: 409, endPoint x: 291, endPoint y: 407, distance: 160.7
click at [371, 559] on td "alexasharee@gmail.com" at bounding box center [429, 583] width 116 height 49
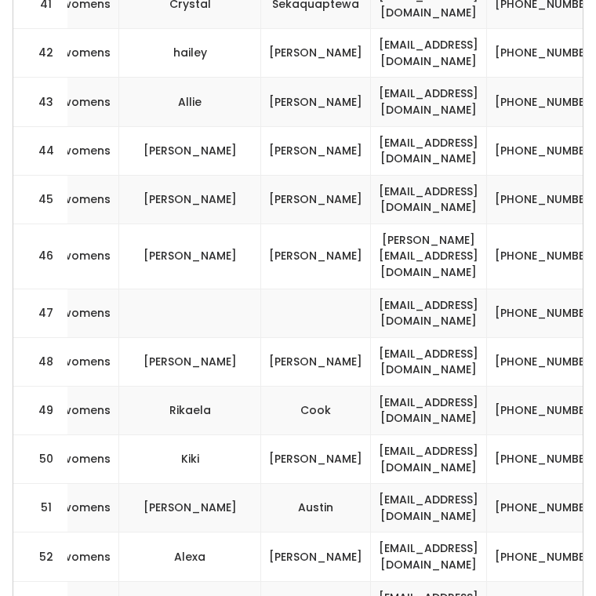
drag, startPoint x: 458, startPoint y: 477, endPoint x: 281, endPoint y: 476, distance: 177.9
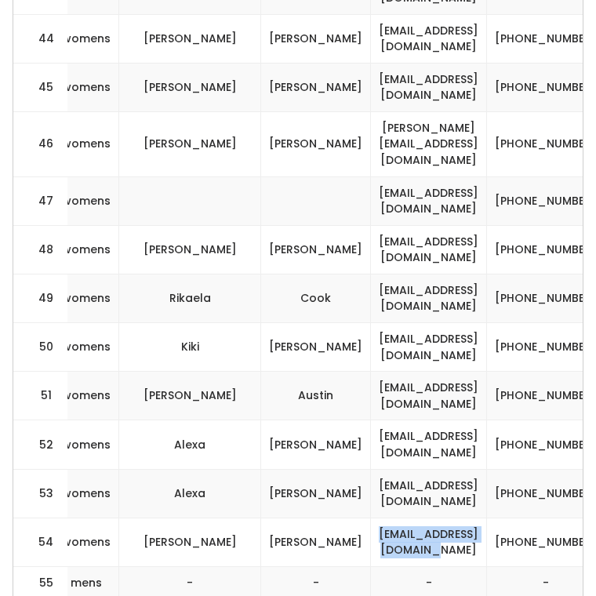
scroll to position [2824, 0]
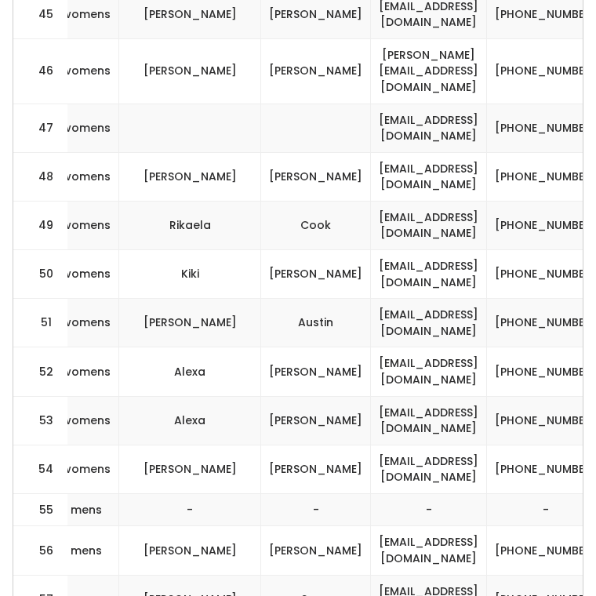
click at [487, 574] on td "(385) 602-8656" at bounding box center [546, 598] width 118 height 49
click at [438, 526] on td "maddieford212@gmail.com" at bounding box center [429, 550] width 116 height 49
drag, startPoint x: 454, startPoint y: 376, endPoint x: 278, endPoint y: 376, distance: 175.5
click at [371, 526] on td "maddieford212@gmail.com" at bounding box center [429, 550] width 116 height 49
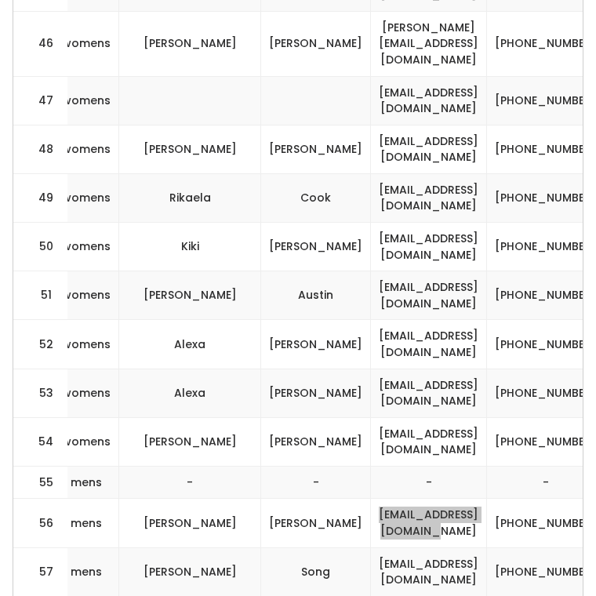
scroll to position [2857, 0]
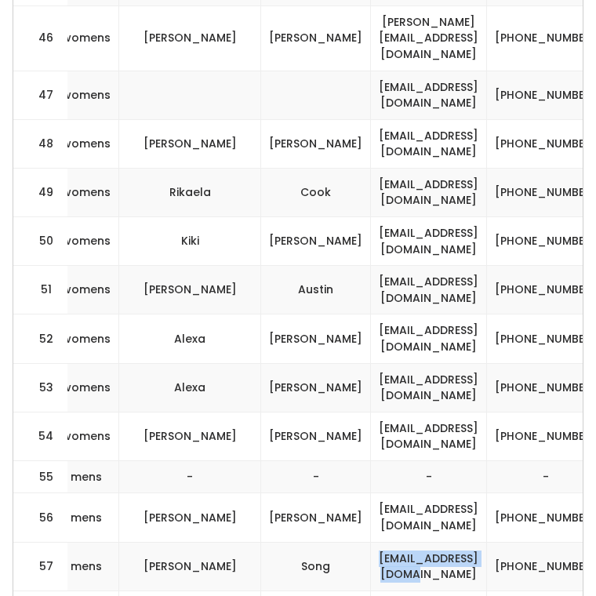
drag, startPoint x: 448, startPoint y: 390, endPoint x: 286, endPoint y: 387, distance: 162.2
click at [371, 541] on td "emilydsong@gmail.com" at bounding box center [429, 565] width 116 height 49
drag, startPoint x: 458, startPoint y: 436, endPoint x: 282, endPoint y: 436, distance: 176.3
drag, startPoint x: 447, startPoint y: 492, endPoint x: 274, endPoint y: 492, distance: 173.2
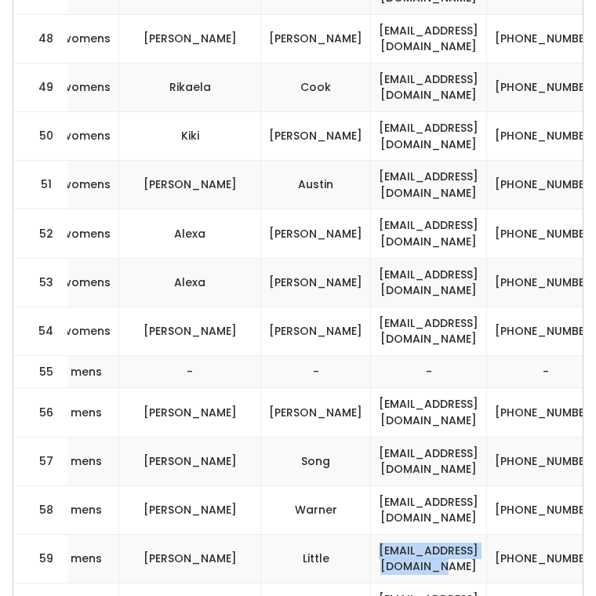
scroll to position [2969, 0]
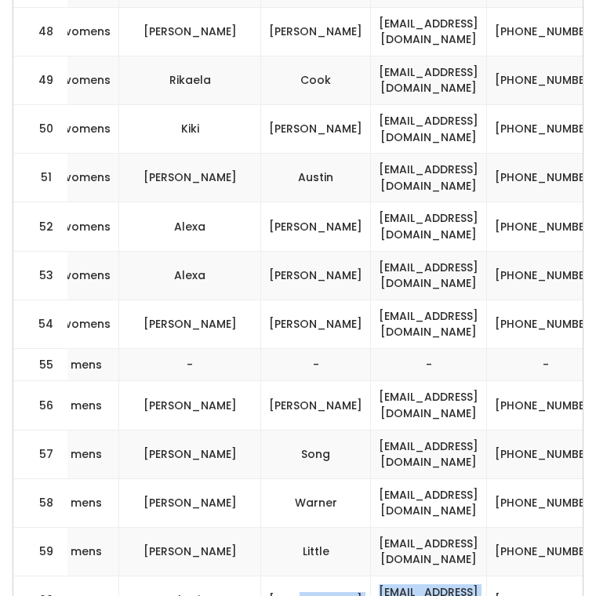
drag, startPoint x: 457, startPoint y: 423, endPoint x: 264, endPoint y: 423, distance: 192.8
click at [264, 576] on tr "60 mens Charity Homer charityhomer@gmail.com (509) 828-5518 bella_de_modeste" at bounding box center [177, 600] width 1280 height 49
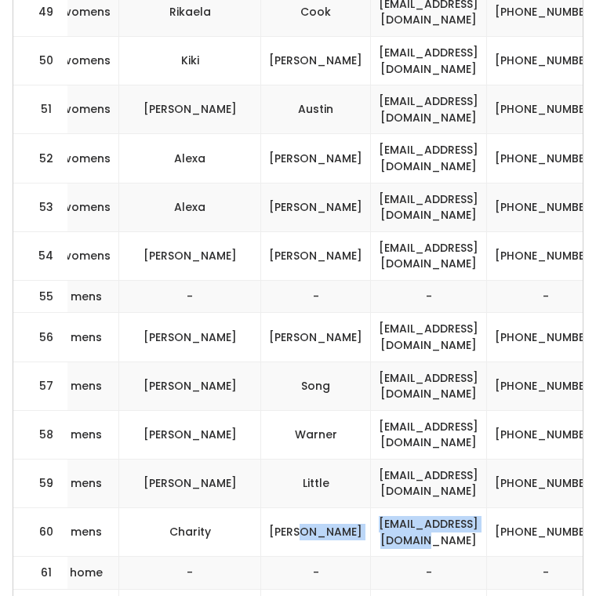
scroll to position [3038, 0]
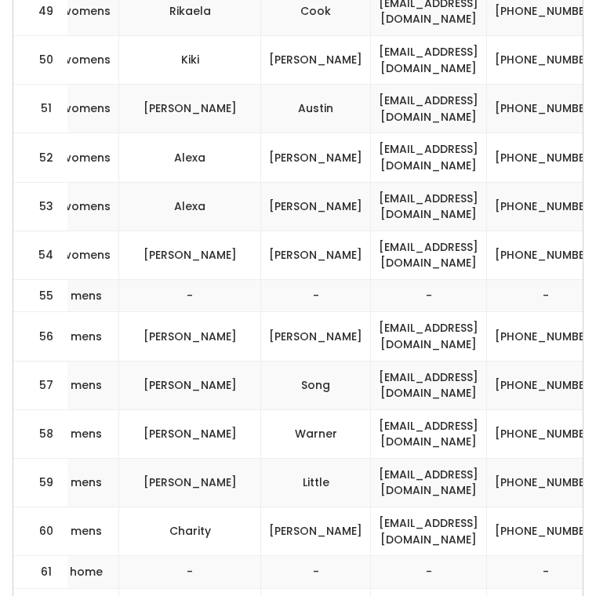
drag, startPoint x: 436, startPoint y: 440, endPoint x: 287, endPoint y: 438, distance: 148.9
drag, startPoint x: 454, startPoint y: 436, endPoint x: 271, endPoint y: 436, distance: 183.4
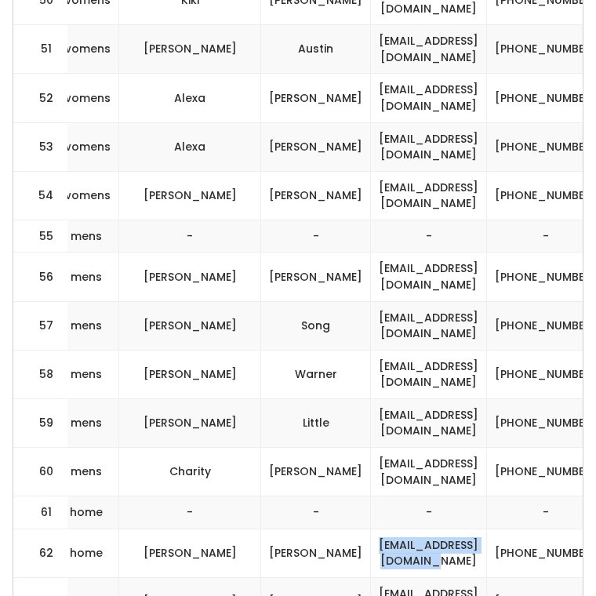
scroll to position [3108, 0]
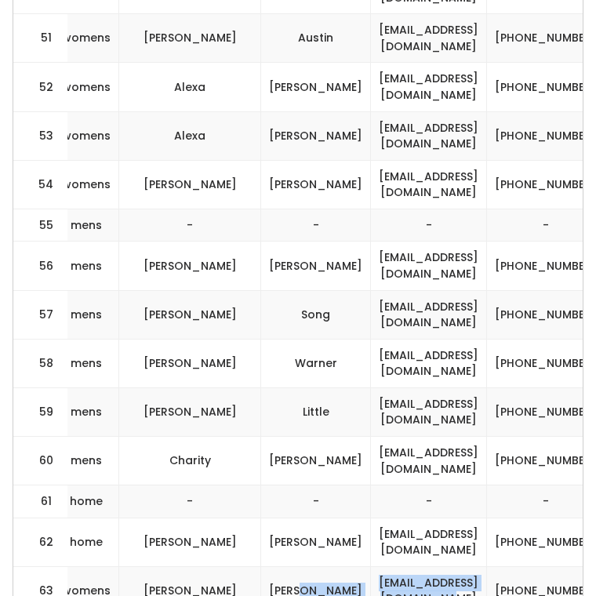
drag, startPoint x: 454, startPoint y: 415, endPoint x: 266, endPoint y: 413, distance: 188.1
click at [266, 566] on tr "63 womens Bailey Smith youcancallmebay@gmail.com (385) 414-2313 callmebay" at bounding box center [177, 590] width 1280 height 49
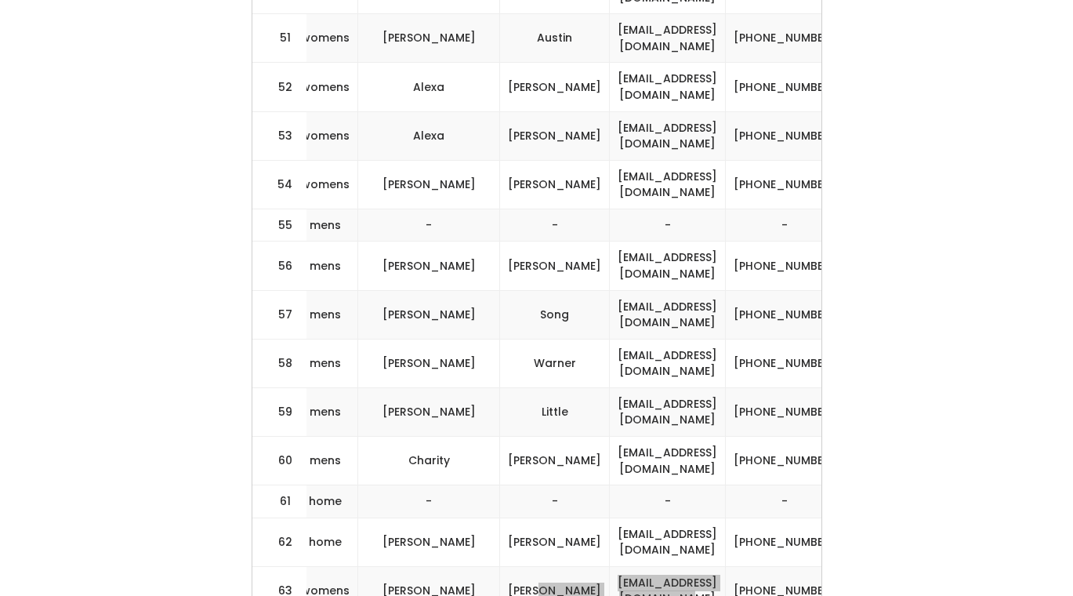
scroll to position [3165, 0]
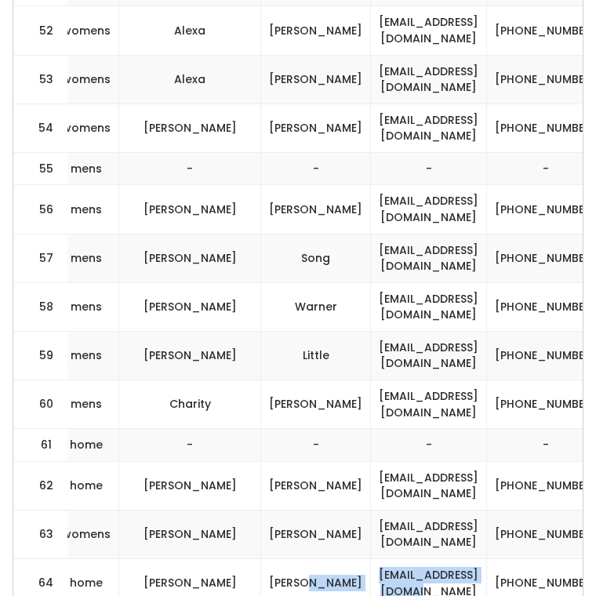
drag, startPoint x: 455, startPoint y: 404, endPoint x: 257, endPoint y: 404, distance: 198.2
click at [259, 559] on tr "64 home Vanessa Draper vcsocccer10@gmail.com (760) 539-2428 nessdraper" at bounding box center [177, 583] width 1280 height 49
drag, startPoint x: 464, startPoint y: 458, endPoint x: 255, endPoint y: 452, distance: 208.5
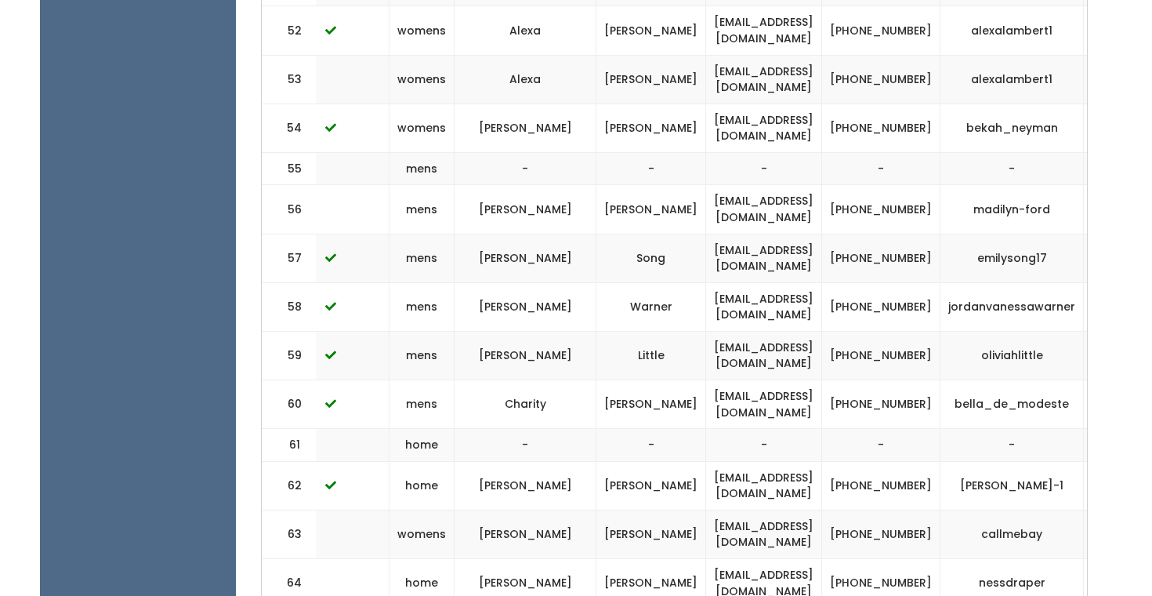
scroll to position [0, 310]
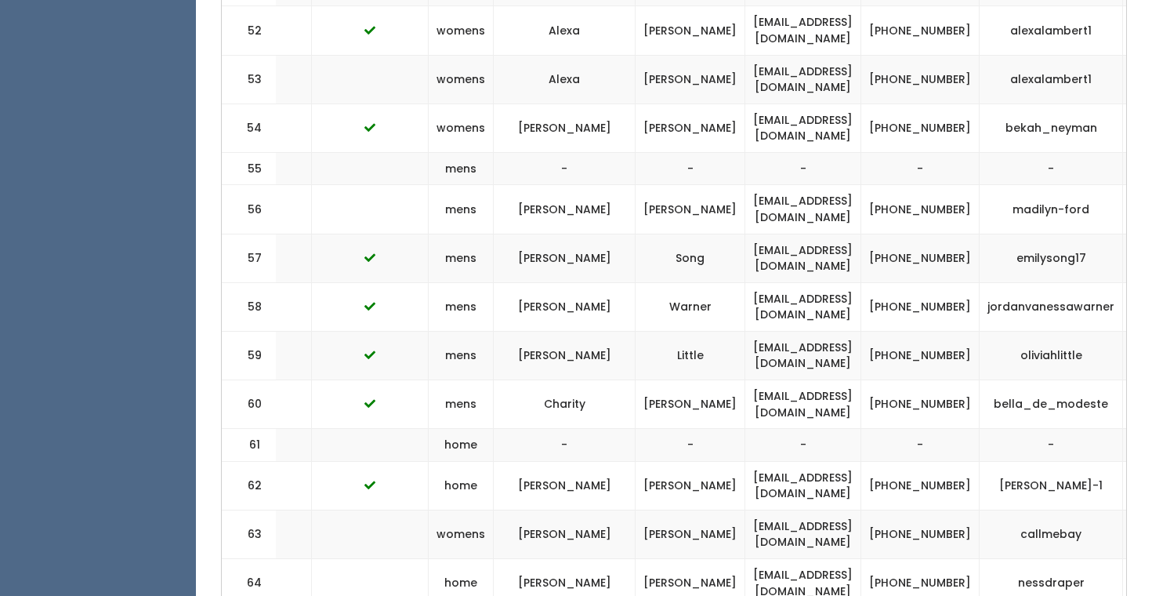
click at [595, 380] on td "charityhomer@gmail.com" at bounding box center [803, 404] width 116 height 49
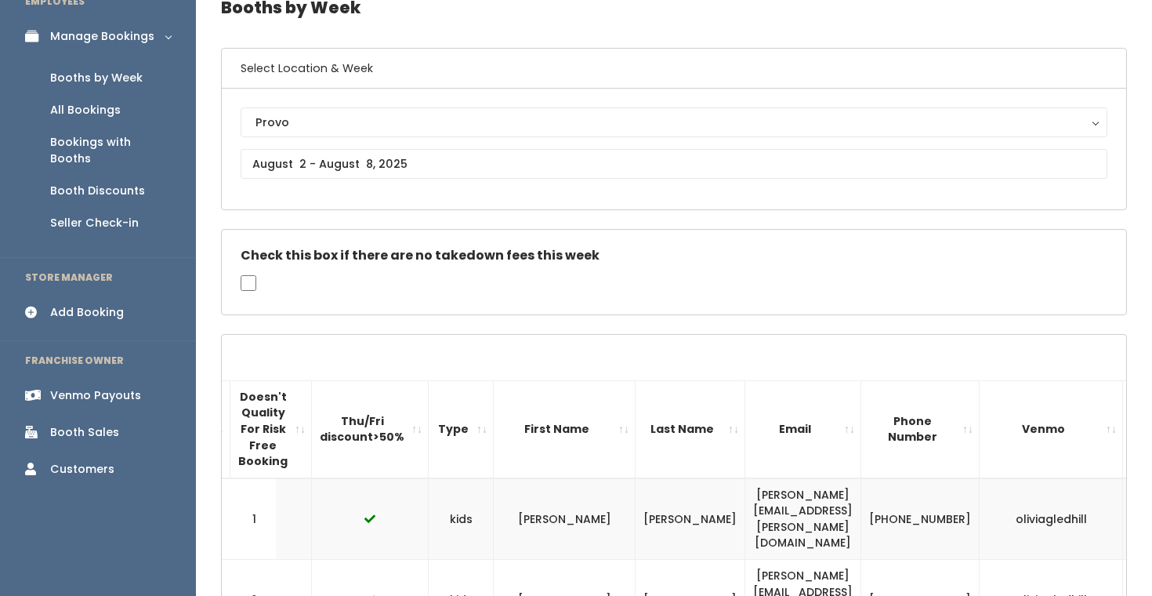
scroll to position [0, 0]
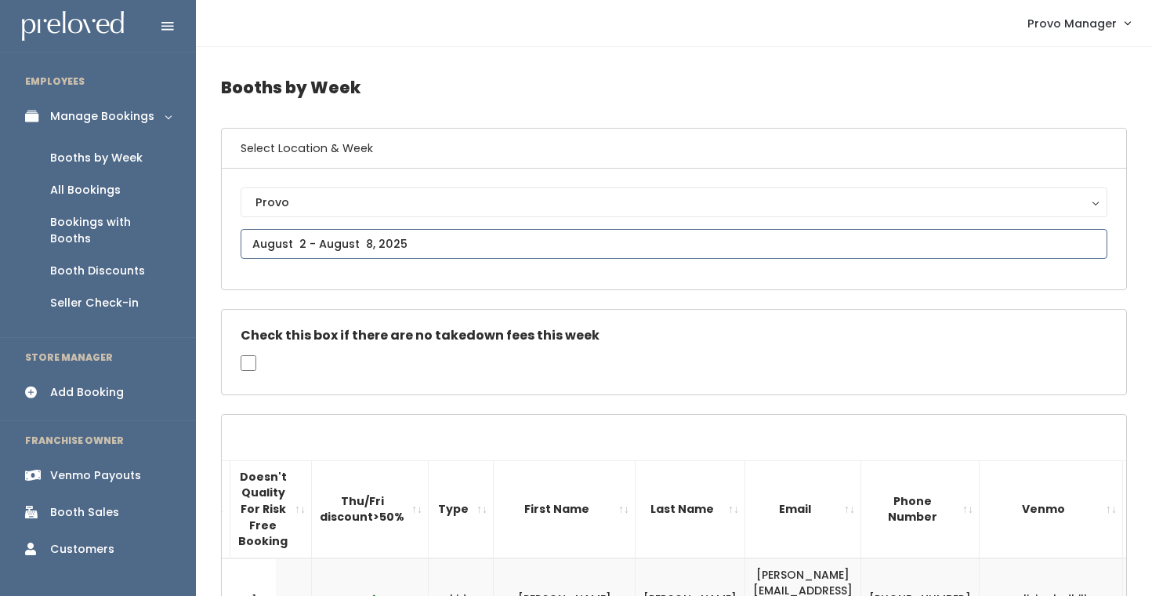
click at [352, 252] on input "text" at bounding box center [674, 244] width 867 height 30
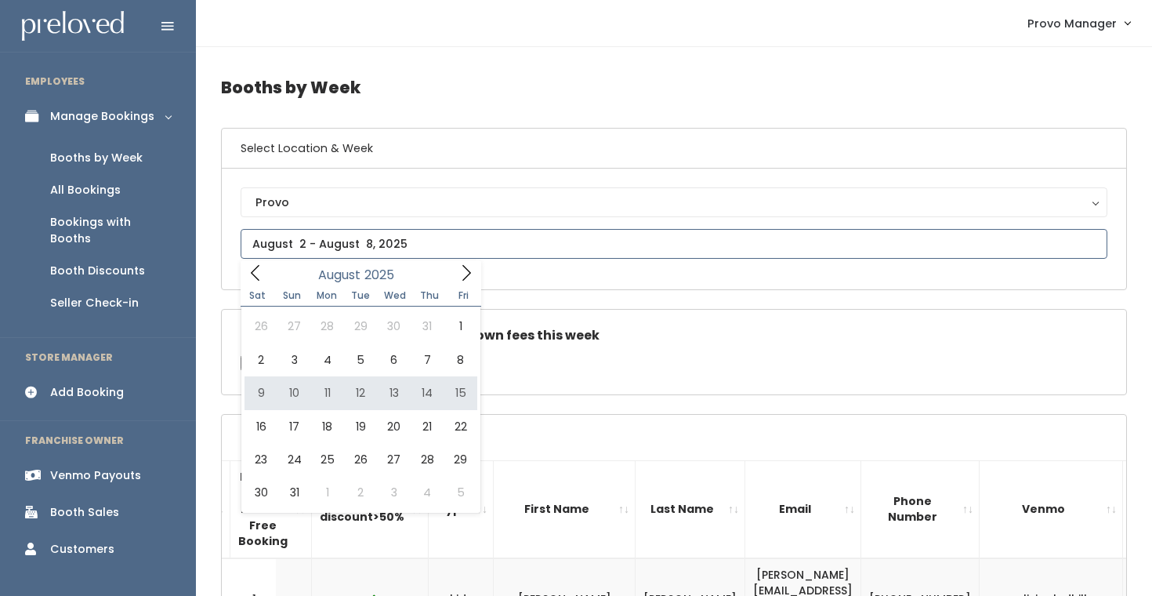
type input "August 9 to August 15"
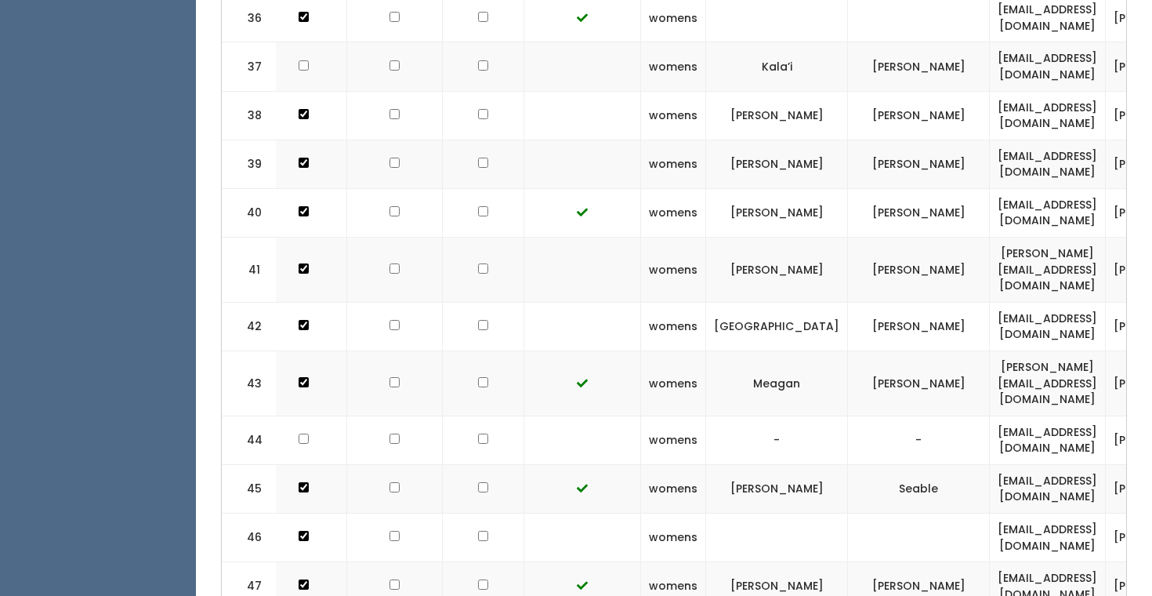
scroll to position [0, 113]
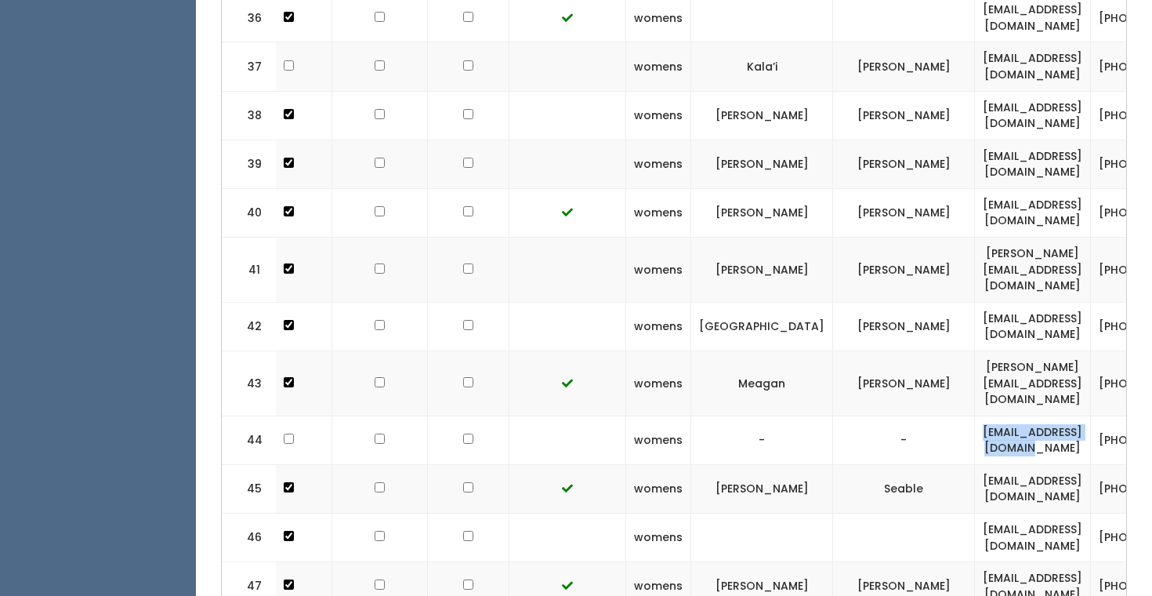
drag, startPoint x: 1016, startPoint y: 297, endPoint x: 837, endPoint y: 295, distance: 178.7
click at [975, 415] on td "[EMAIL_ADDRESS][DOMAIN_NAME]" at bounding box center [1033, 439] width 116 height 49
copy td "[EMAIL_ADDRESS][DOMAIN_NAME]"
click at [975, 415] on td "[EMAIL_ADDRESS][DOMAIN_NAME]" at bounding box center [1033, 439] width 116 height 49
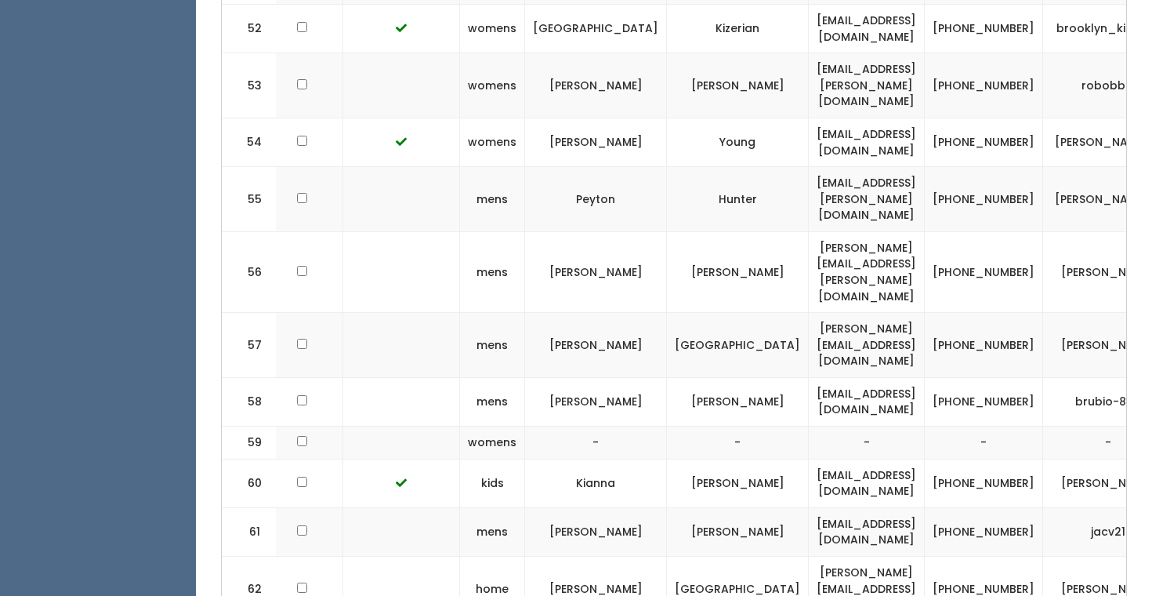
scroll to position [3262, 0]
